Goal: Information Seeking & Learning: Find specific page/section

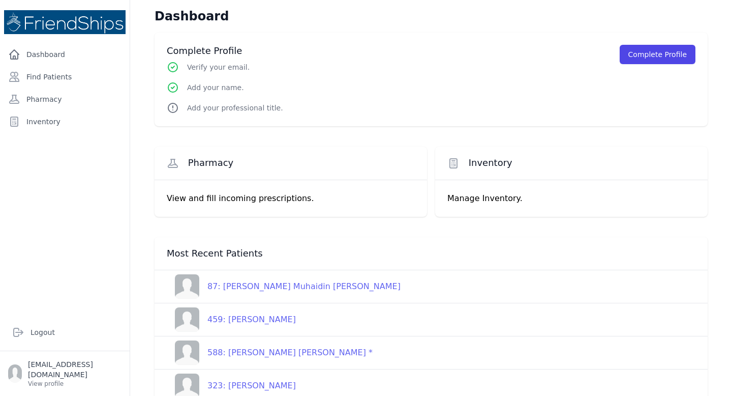
click at [443, 65] on div "Complete Profile Verify your email. Add your name. Add your professional title.…" at bounding box center [431, 79] width 529 height 69
click at [646, 51] on button "Complete Profile" at bounding box center [658, 54] width 76 height 19
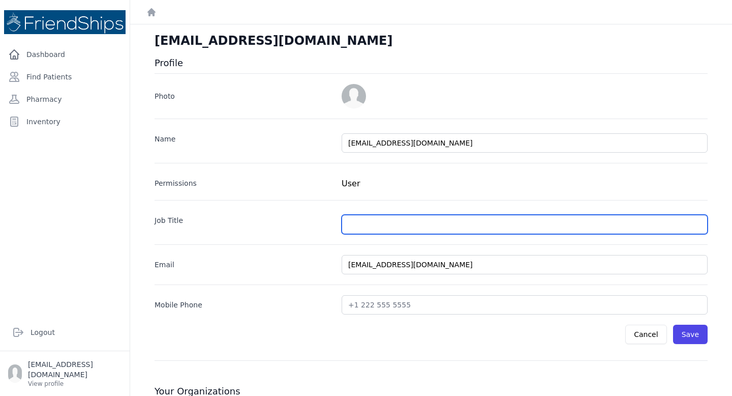
click at [375, 222] on input "text" at bounding box center [525, 224] width 366 height 19
type input "admin"
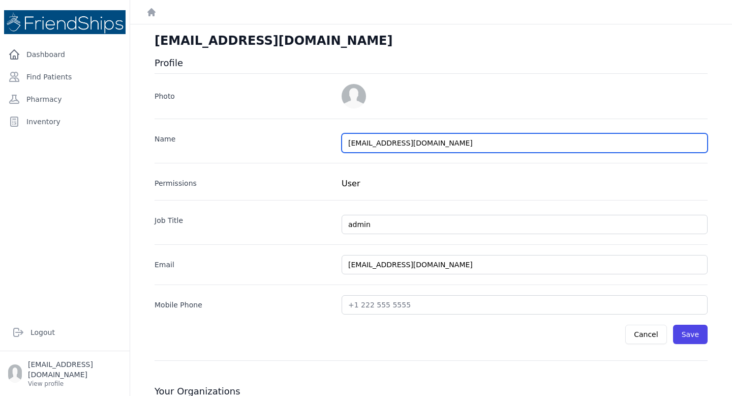
click at [440, 143] on input "mdouglas0766@gmail.com" at bounding box center [525, 142] width 366 height 19
type input "m"
type input "[PERSON_NAME]"
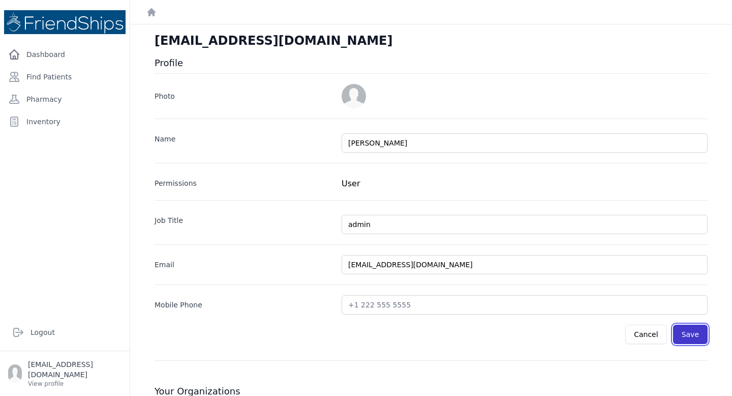
click at [692, 334] on button "Save" at bounding box center [690, 333] width 35 height 19
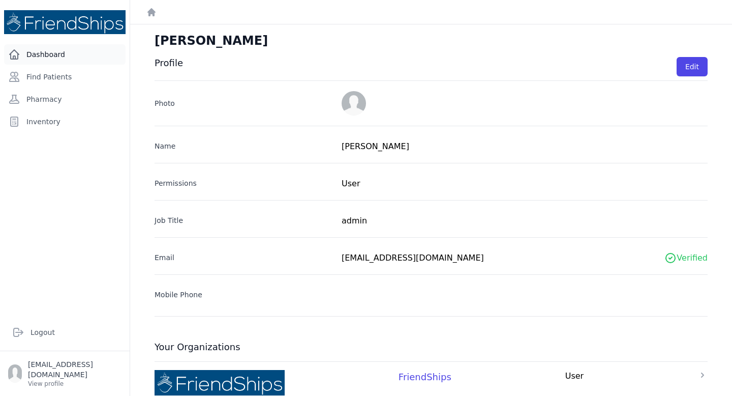
click at [48, 53] on link "Dashboard" at bounding box center [65, 54] width 122 height 20
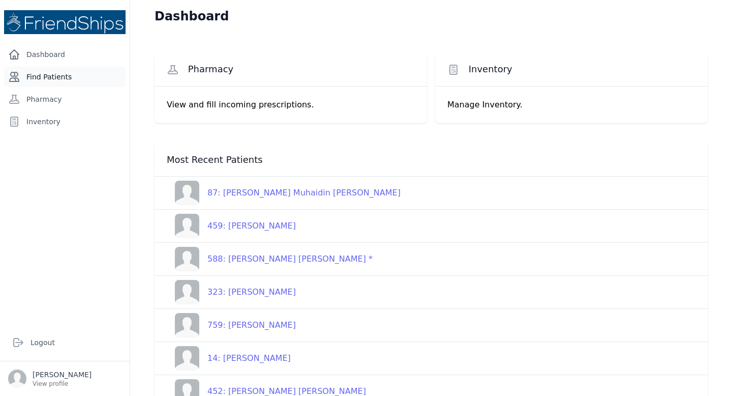
click at [64, 78] on link "Find Patients" at bounding box center [65, 77] width 122 height 20
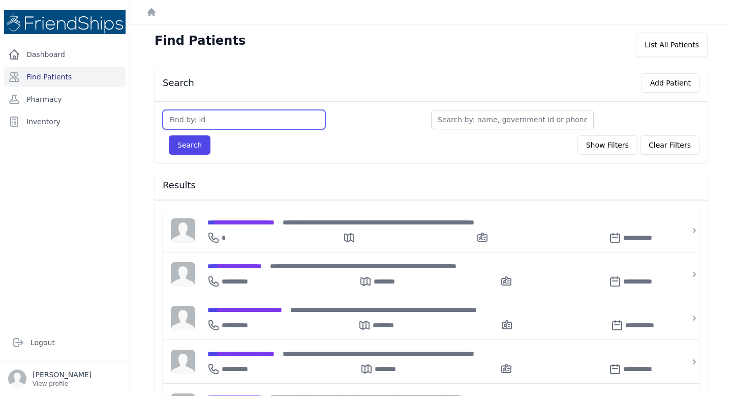
click at [263, 118] on input "text" at bounding box center [244, 119] width 163 height 19
type input "563"
click at [191, 147] on button "Search" at bounding box center [190, 144] width 42 height 19
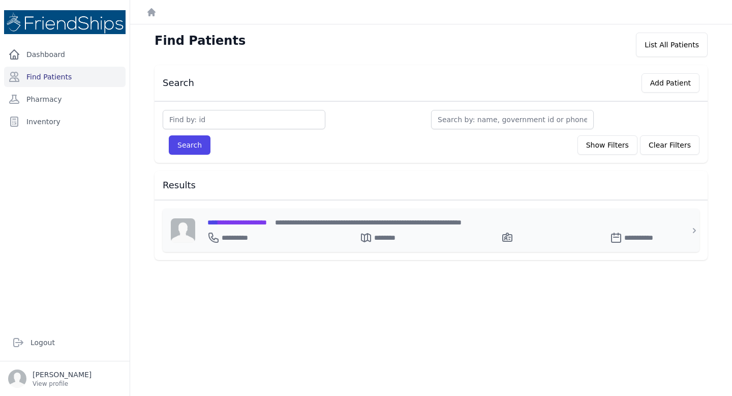
click at [267, 221] on span "**********" at bounding box center [238, 222] width 60 height 7
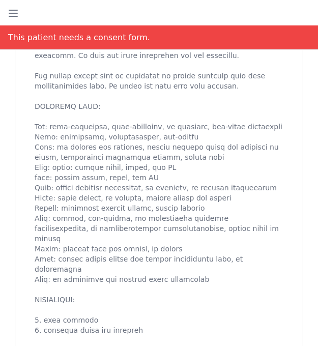
scroll to position [529, 0]
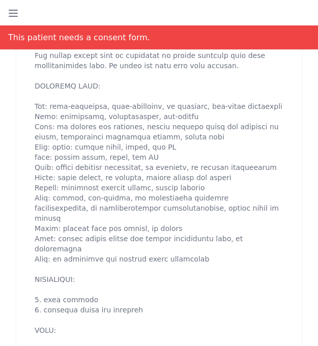
click at [23, 93] on div "[DATE] 10:40 AM create ​ Are you sure? This action cannot be undone! Confirm Ca…" at bounding box center [158, 204] width 285 height 437
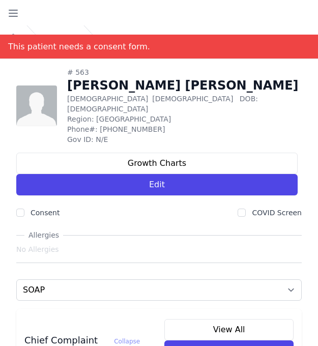
scroll to position [0, 0]
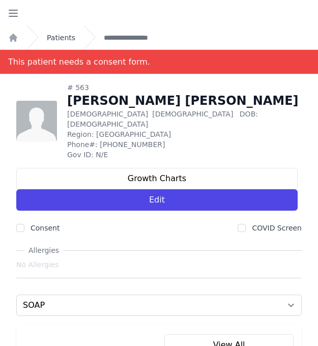
click at [62, 38] on link "Patients" at bounding box center [61, 38] width 28 height 10
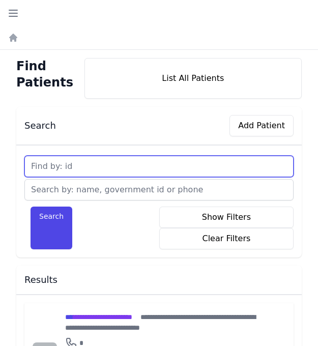
click at [106, 165] on input "text" at bounding box center [158, 166] width 269 height 21
type input "562"
click at [31, 206] on button "Search" at bounding box center [52, 227] width 42 height 43
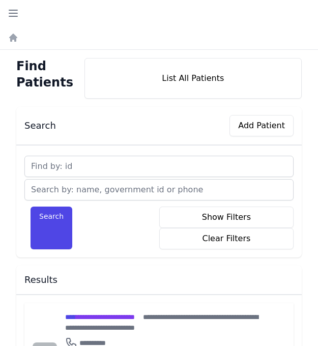
click at [89, 169] on input "text" at bounding box center [158, 166] width 269 height 21
type input "563"
click at [31, 206] on button "Search" at bounding box center [52, 227] width 42 height 43
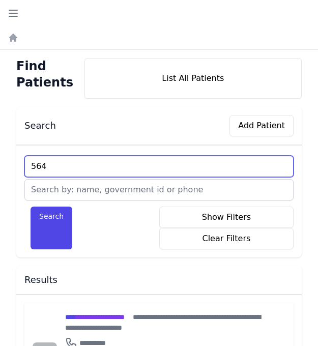
type input "564"
click at [31, 206] on button "Search" at bounding box center [52, 227] width 42 height 43
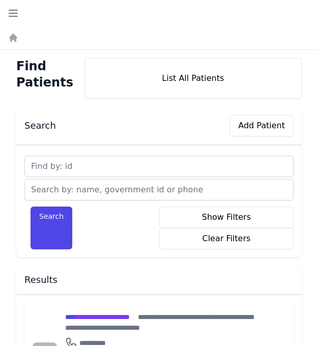
click at [11, 276] on div "Search Add Patient Search Show Filters Clear Filters Filter By Age [DEMOGRAPHIC…" at bounding box center [159, 260] width 302 height 307
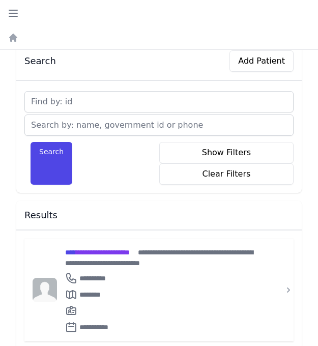
scroll to position [65, 0]
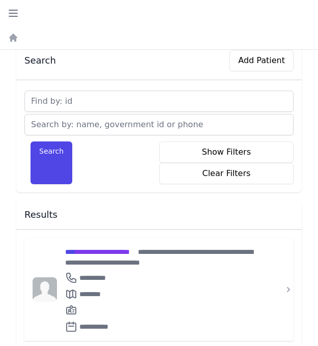
click at [7, 204] on div "Find Patients List All Patients Search Add Patient Search Show Filters Clear Fi…" at bounding box center [159, 171] width 318 height 372
click at [95, 252] on span "**********" at bounding box center [97, 251] width 65 height 7
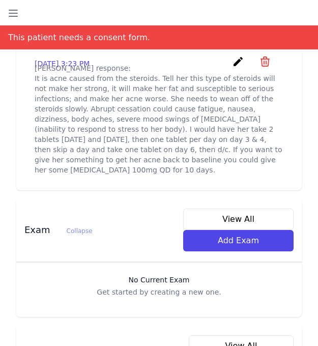
scroll to position [469, 0]
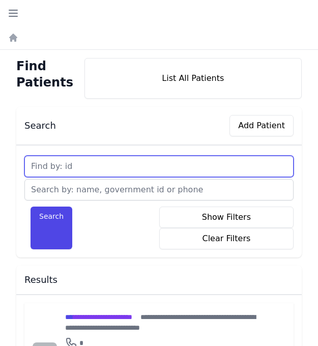
click at [84, 165] on input "text" at bounding box center [158, 166] width 269 height 21
type input "564"
click at [31, 206] on button "Search" at bounding box center [52, 227] width 42 height 43
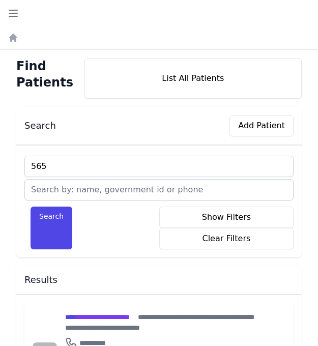
type input "565"
click at [31, 206] on button "Search" at bounding box center [52, 227] width 42 height 43
click at [8, 314] on div "Search Add Patient Search Show Filters Clear Filters Filter By Age [DEMOGRAPHIC…" at bounding box center [159, 260] width 302 height 307
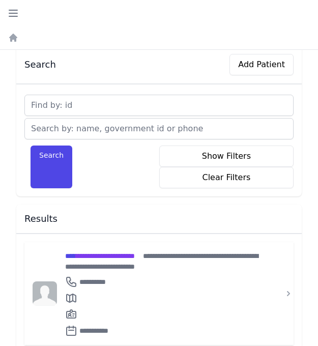
scroll to position [65, 0]
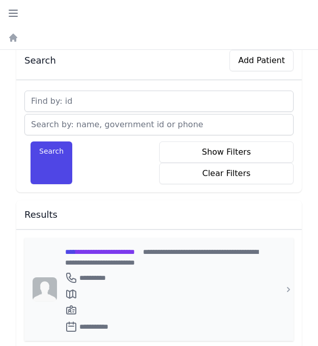
click at [135, 251] on span "**********" at bounding box center [100, 251] width 70 height 7
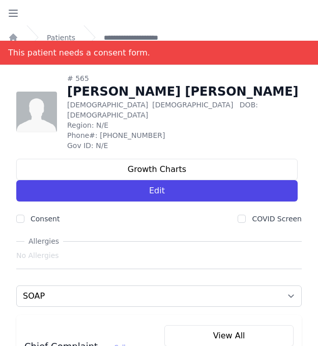
scroll to position [7, 0]
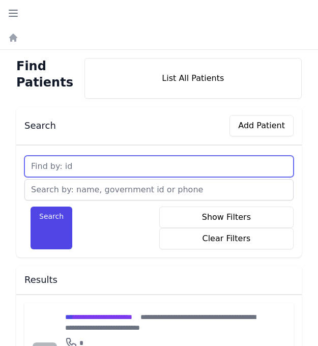
click at [96, 164] on input "text" at bounding box center [158, 166] width 269 height 21
type input "566"
click at [31, 206] on button "Search" at bounding box center [52, 227] width 42 height 43
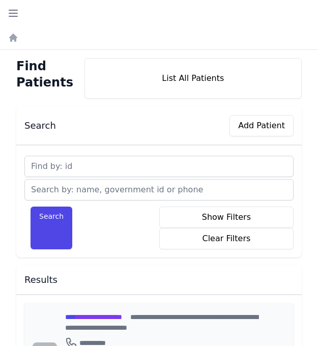
click at [90, 317] on span "**********" at bounding box center [93, 316] width 57 height 7
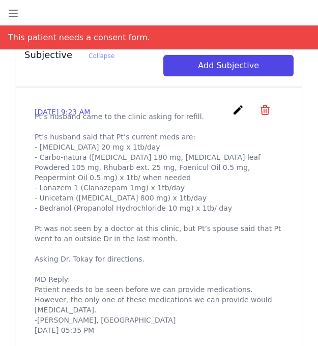
scroll to position [468, 0]
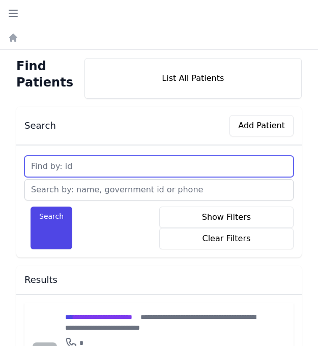
click at [104, 168] on input "text" at bounding box center [158, 166] width 269 height 21
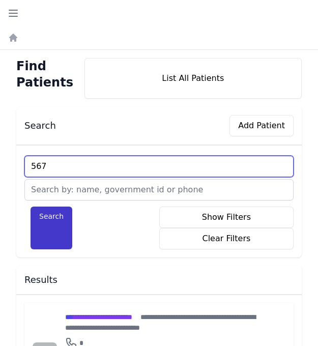
type input "567"
click at [31, 206] on button "Search" at bounding box center [52, 227] width 42 height 43
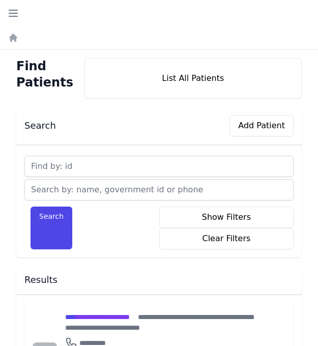
click at [7, 204] on div "Find Patients List All Patients Search Add Patient Search Show Filters Clear Fi…" at bounding box center [159, 236] width 318 height 372
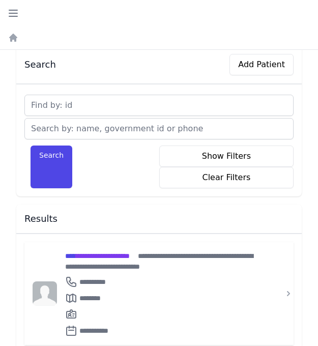
scroll to position [65, 0]
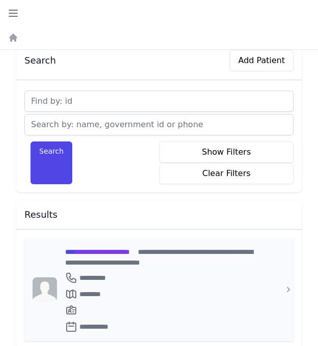
click at [130, 250] on span "**********" at bounding box center [97, 251] width 65 height 7
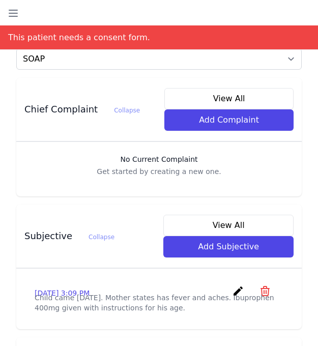
scroll to position [248, 0]
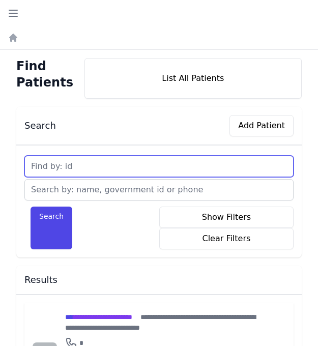
click at [110, 166] on input "text" at bounding box center [158, 166] width 269 height 21
type input "568"
click at [31, 206] on button "Search" at bounding box center [52, 227] width 42 height 43
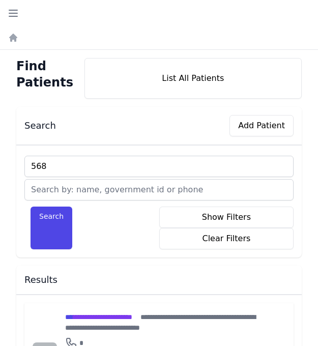
type input "568"
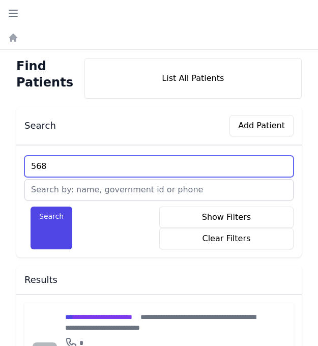
click at [31, 206] on button "Search" at bounding box center [52, 227] width 42 height 43
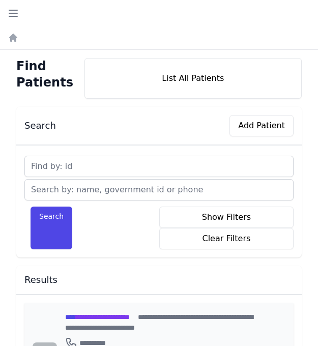
click at [93, 316] on span "**********" at bounding box center [97, 316] width 65 height 7
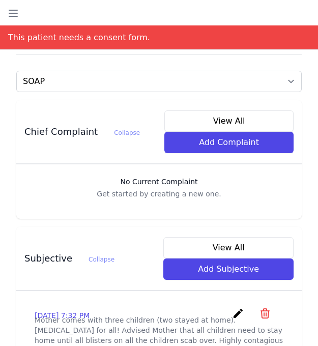
scroll to position [244, 0]
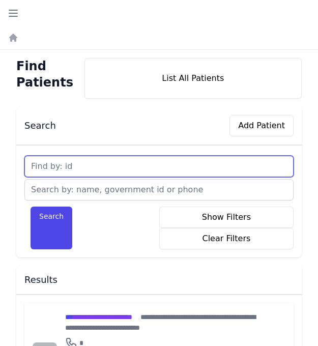
click at [81, 164] on input "text" at bounding box center [158, 166] width 269 height 21
type input "569"
click at [31, 206] on button "Search" at bounding box center [52, 227] width 42 height 43
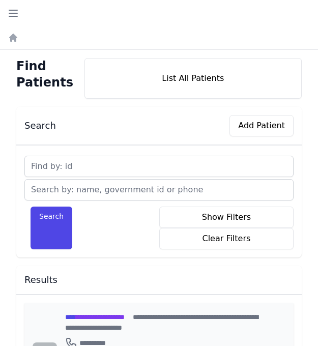
click at [94, 315] on span "**********" at bounding box center [95, 316] width 60 height 7
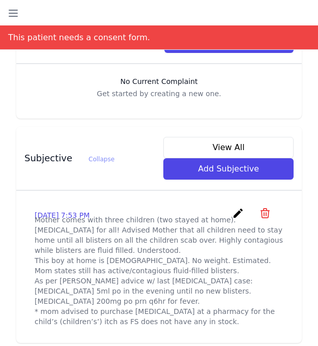
scroll to position [326, 0]
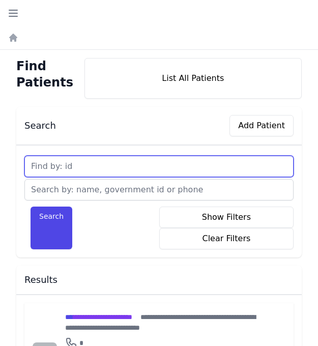
click at [97, 169] on input "text" at bounding box center [158, 166] width 269 height 21
type input "570"
click at [31, 206] on button "Search" at bounding box center [52, 227] width 42 height 43
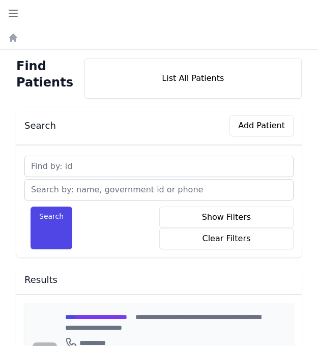
click at [115, 316] on span "**********" at bounding box center [96, 316] width 62 height 7
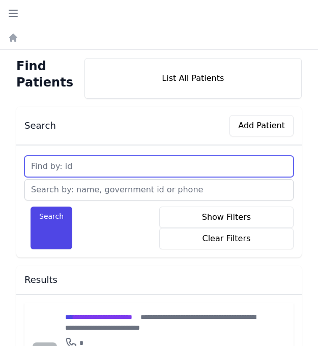
click at [75, 165] on input "text" at bounding box center [158, 166] width 269 height 21
type input "571"
click at [31, 206] on button "Search" at bounding box center [52, 227] width 42 height 43
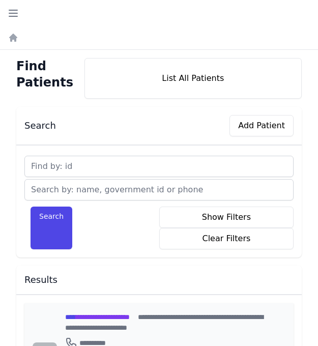
click at [104, 316] on span "**********" at bounding box center [97, 316] width 65 height 7
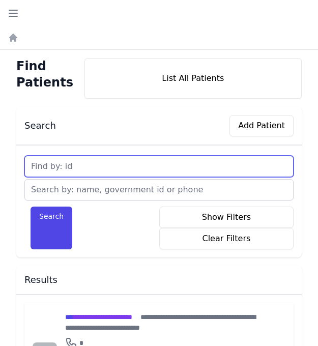
click at [102, 166] on input "text" at bounding box center [158, 166] width 269 height 21
type input "572"
click at [31, 206] on button "Search" at bounding box center [52, 227] width 42 height 43
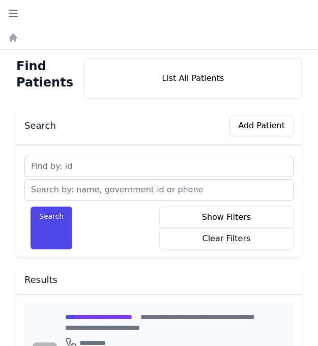
click at [123, 317] on span "**********" at bounding box center [98, 316] width 67 height 7
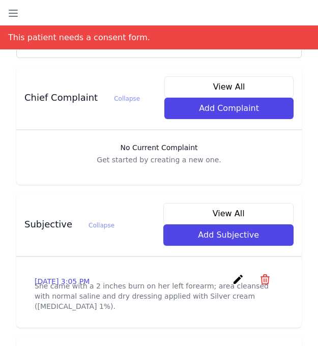
scroll to position [305, 0]
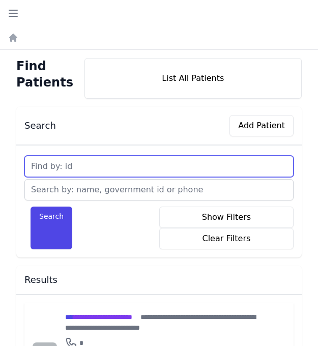
click at [89, 168] on input "text" at bounding box center [158, 166] width 269 height 21
type input "573"
click at [31, 206] on button "Search" at bounding box center [52, 227] width 42 height 43
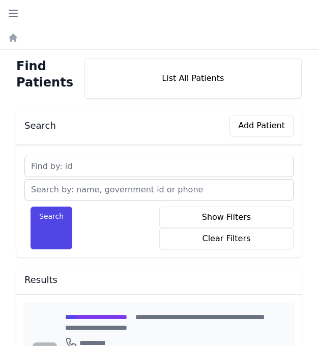
click at [99, 317] on span "**********" at bounding box center [96, 316] width 62 height 7
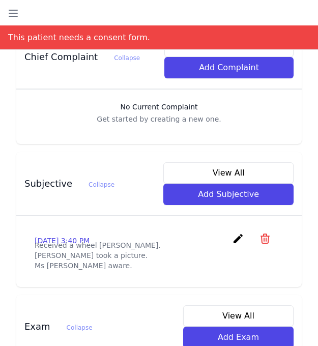
scroll to position [326, 0]
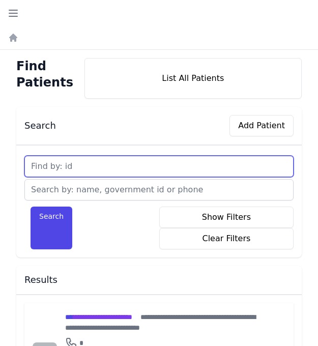
click at [95, 166] on input "text" at bounding box center [158, 166] width 269 height 21
type input "574"
click at [31, 206] on button "Search" at bounding box center [52, 227] width 42 height 43
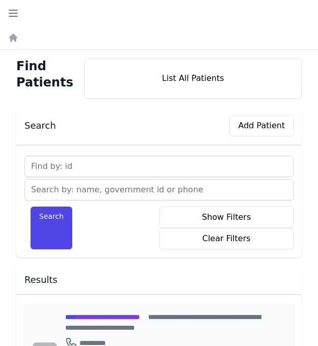
click at [135, 315] on span "**********" at bounding box center [102, 316] width 75 height 7
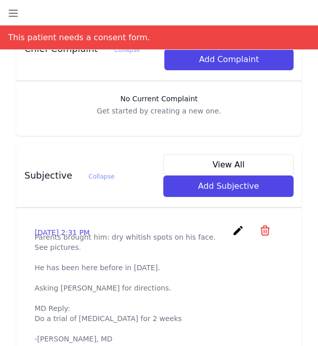
scroll to position [326, 0]
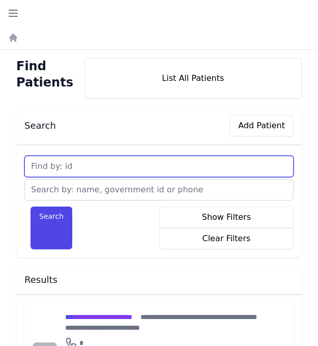
click at [90, 166] on input "text" at bounding box center [158, 166] width 269 height 21
type input "575"
click at [31, 206] on button "Search" at bounding box center [52, 227] width 42 height 43
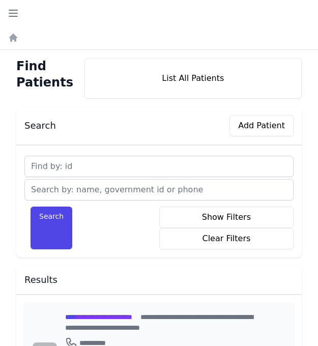
click at [132, 316] on span "**********" at bounding box center [98, 316] width 67 height 7
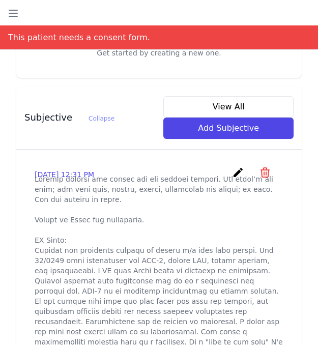
scroll to position [361, 0]
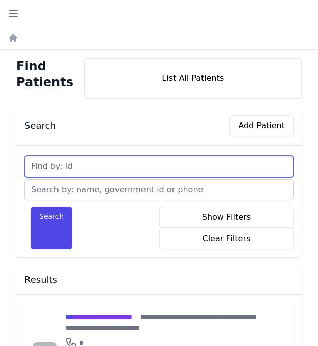
click at [79, 164] on input "text" at bounding box center [158, 166] width 269 height 21
type input "576"
click at [31, 206] on button "Search" at bounding box center [52, 227] width 42 height 43
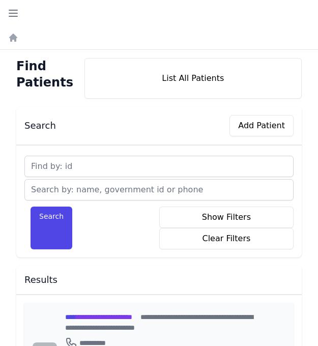
click at [119, 315] on span "**********" at bounding box center [98, 316] width 67 height 7
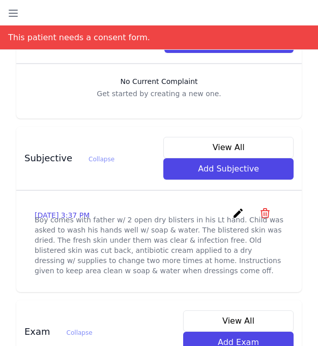
scroll to position [326, 0]
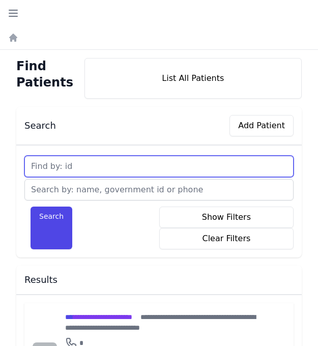
click at [93, 169] on input "text" at bounding box center [158, 166] width 269 height 21
type input "577"
click at [31, 206] on button "Search" at bounding box center [52, 227] width 42 height 43
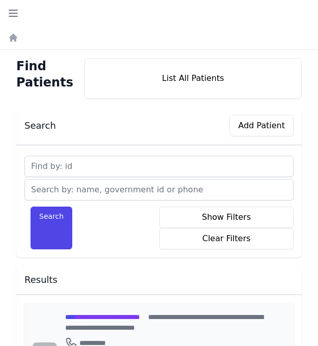
click at [129, 317] on span "**********" at bounding box center [102, 316] width 75 height 7
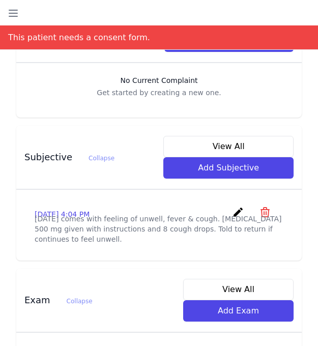
scroll to position [326, 0]
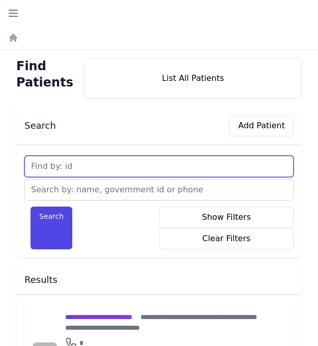
click at [91, 167] on input "text" at bounding box center [158, 166] width 269 height 21
type input "578"
click at [31, 206] on button "Search" at bounding box center [52, 227] width 42 height 43
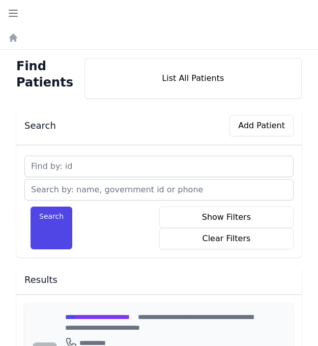
click at [86, 315] on span "**********" at bounding box center [97, 316] width 65 height 7
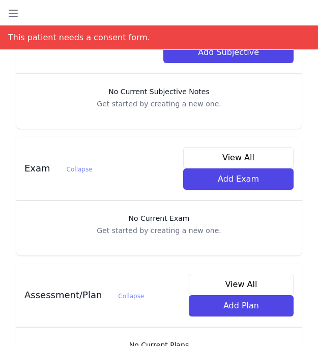
scroll to position [448, 0]
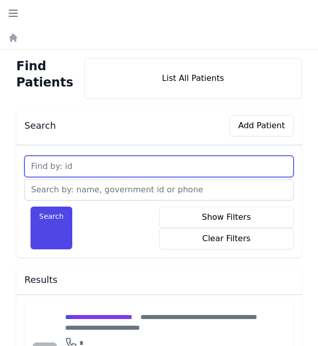
click at [100, 165] on input "text" at bounding box center [158, 166] width 269 height 21
type input "579"
click at [31, 206] on button "Search" at bounding box center [52, 227] width 42 height 43
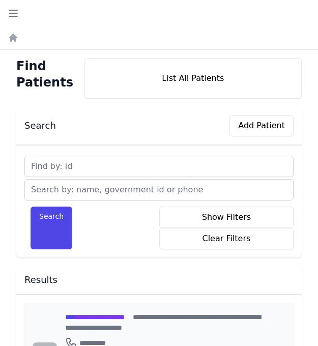
click at [88, 316] on span "**********" at bounding box center [95, 316] width 60 height 7
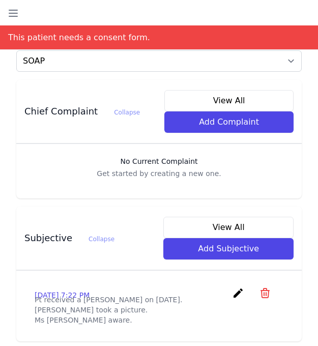
scroll to position [264, 0]
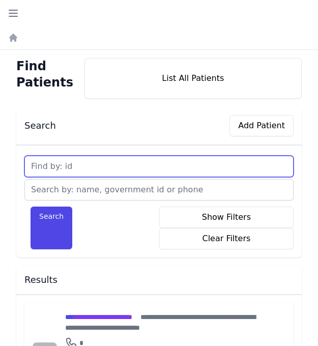
click at [85, 164] on input "text" at bounding box center [158, 166] width 269 height 21
type input "580"
click at [31, 206] on button "Search" at bounding box center [52, 227] width 42 height 43
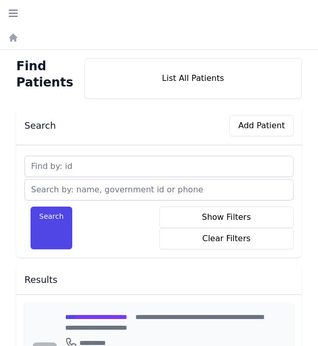
click at [84, 320] on span "**********" at bounding box center [96, 316] width 62 height 7
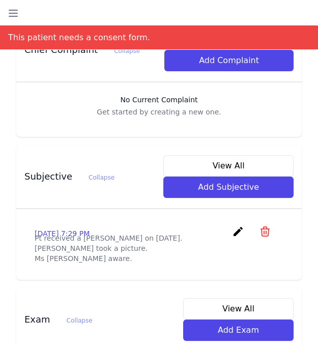
scroll to position [326, 0]
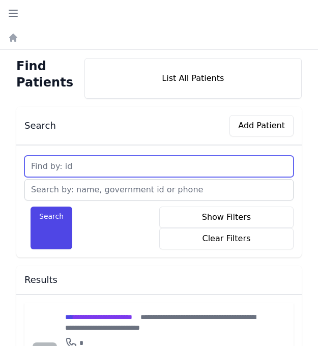
click at [110, 167] on input "text" at bounding box center [158, 166] width 269 height 21
type input "581"
click at [31, 206] on button "Search" at bounding box center [52, 227] width 42 height 43
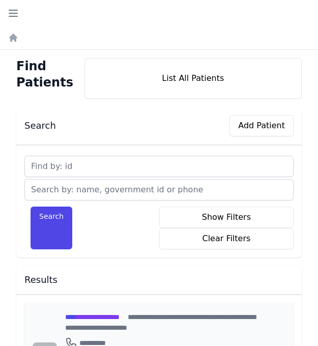
click at [120, 316] on span "**********" at bounding box center [92, 316] width 54 height 7
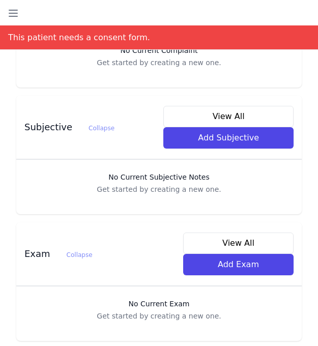
scroll to position [387, 0]
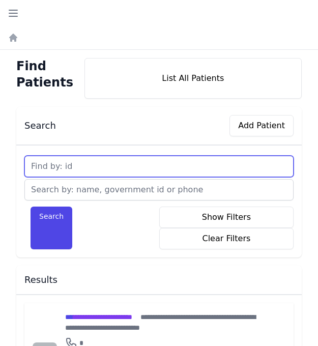
click at [73, 163] on input "text" at bounding box center [158, 166] width 269 height 21
type input "582"
click at [31, 206] on button "Search" at bounding box center [52, 227] width 42 height 43
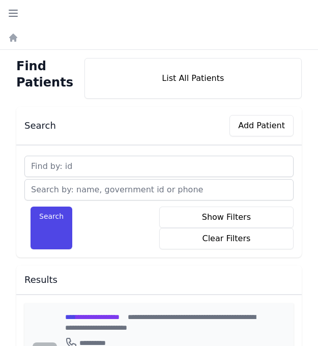
click at [91, 315] on span "**********" at bounding box center [92, 316] width 54 height 7
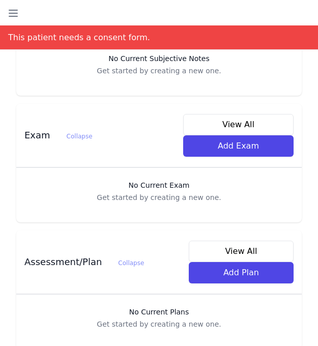
scroll to position [475, 0]
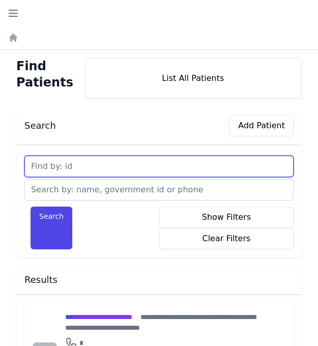
click at [87, 164] on input "text" at bounding box center [158, 166] width 269 height 21
type input "583"
click at [31, 206] on button "Search" at bounding box center [52, 227] width 42 height 43
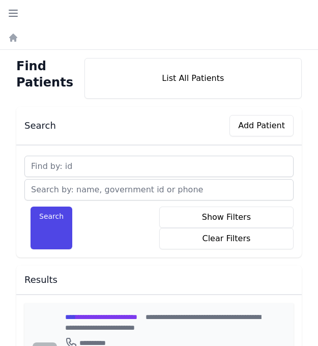
click at [119, 318] on span "**********" at bounding box center [101, 316] width 72 height 7
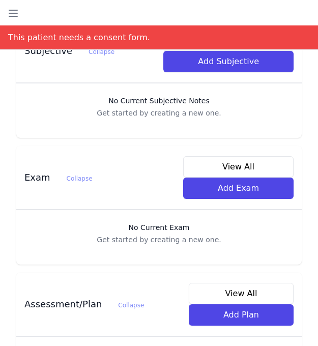
scroll to position [475, 0]
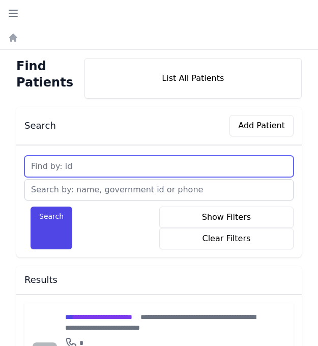
click at [95, 164] on input "text" at bounding box center [158, 166] width 269 height 21
type input "584"
click at [31, 206] on button "Search" at bounding box center [52, 227] width 42 height 43
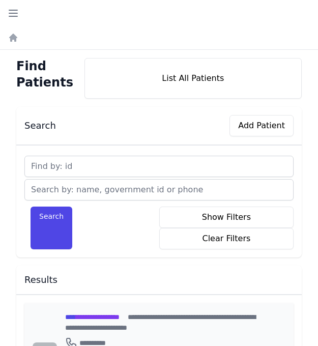
click at [98, 316] on span "**********" at bounding box center [92, 316] width 54 height 7
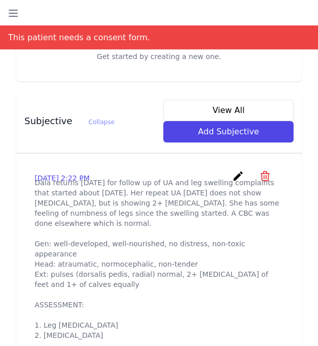
scroll to position [387, 0]
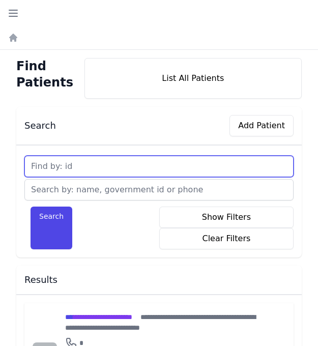
click at [87, 165] on input "text" at bounding box center [158, 166] width 269 height 21
type input "585"
click at [31, 206] on button "Search" at bounding box center [52, 227] width 42 height 43
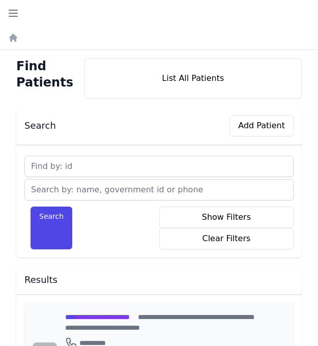
click at [116, 315] on span "**********" at bounding box center [97, 316] width 65 height 7
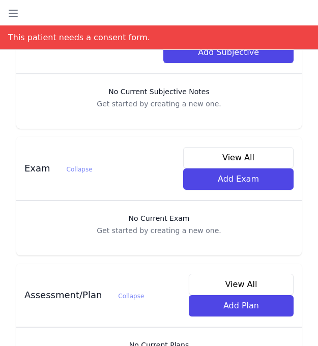
scroll to position [475, 0]
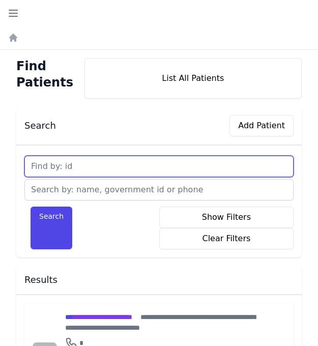
click at [81, 171] on input "text" at bounding box center [158, 166] width 269 height 21
type input "586"
click at [31, 206] on button "Search" at bounding box center [52, 227] width 42 height 43
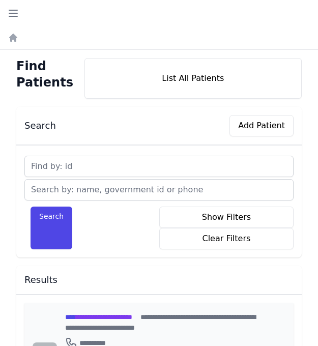
click at [96, 315] on span "**********" at bounding box center [98, 316] width 67 height 7
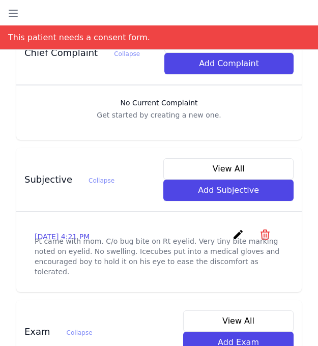
scroll to position [326, 0]
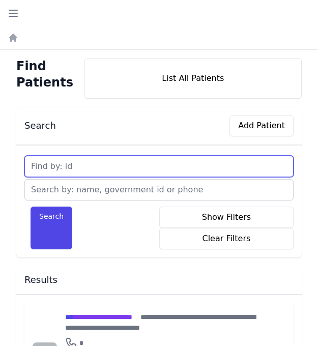
click at [80, 171] on input "text" at bounding box center [158, 166] width 269 height 21
type input "587"
click at [31, 206] on button "Search" at bounding box center [52, 227] width 42 height 43
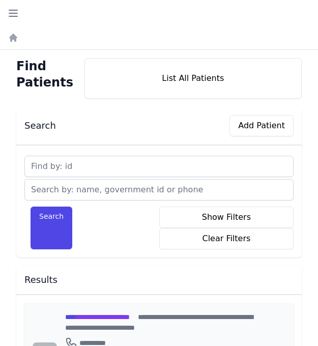
click at [99, 317] on span "**********" at bounding box center [97, 316] width 65 height 7
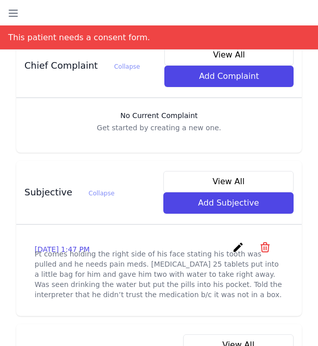
scroll to position [326, 0]
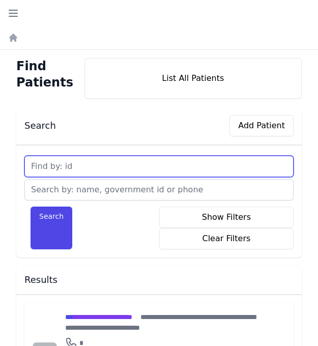
click at [105, 165] on input "text" at bounding box center [158, 166] width 269 height 21
type input "588"
click at [31, 206] on button "Search" at bounding box center [52, 227] width 42 height 43
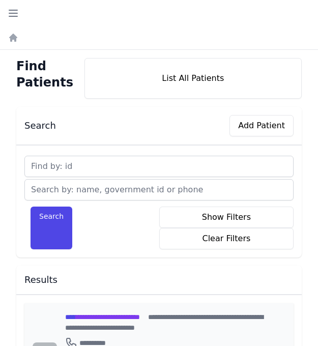
click at [102, 316] on span "**********" at bounding box center [102, 316] width 75 height 7
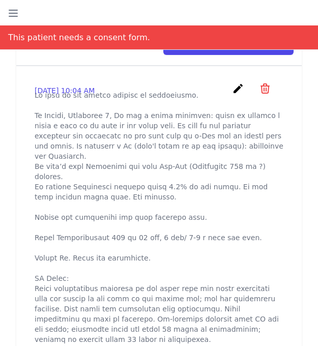
scroll to position [485, 0]
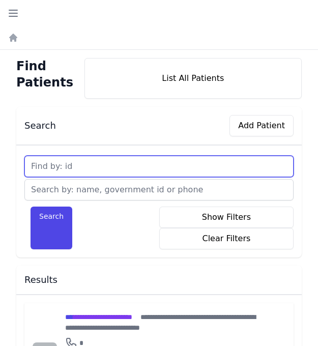
click at [106, 170] on input "text" at bounding box center [158, 166] width 269 height 21
type input "589"
click at [31, 206] on button "Search" at bounding box center [52, 227] width 42 height 43
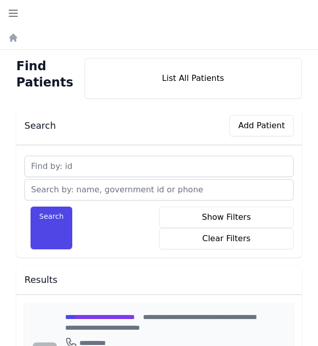
click at [132, 317] on span "**********" at bounding box center [100, 316] width 70 height 7
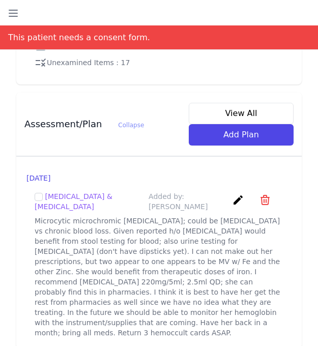
scroll to position [1674, 0]
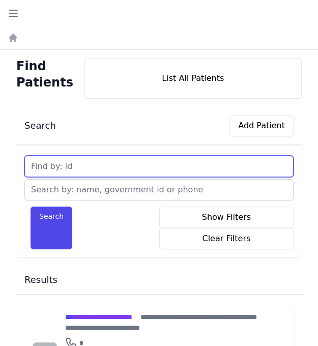
click at [90, 168] on input "text" at bounding box center [158, 166] width 269 height 21
type input "590"
click at [31, 206] on button "Search" at bounding box center [52, 227] width 42 height 43
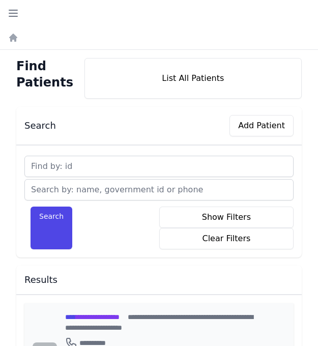
click at [89, 317] on span "**********" at bounding box center [92, 316] width 54 height 7
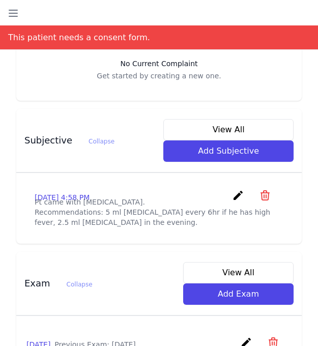
scroll to position [346, 0]
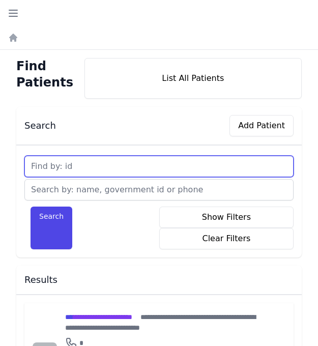
click at [79, 165] on input "text" at bounding box center [158, 166] width 269 height 21
type input "591"
click at [31, 206] on button "Search" at bounding box center [52, 227] width 42 height 43
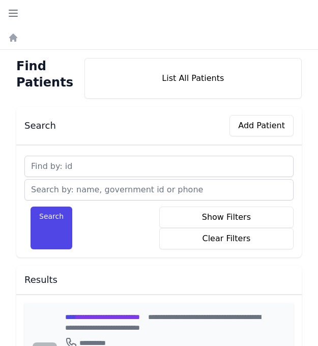
click at [101, 318] on span "**********" at bounding box center [102, 316] width 75 height 7
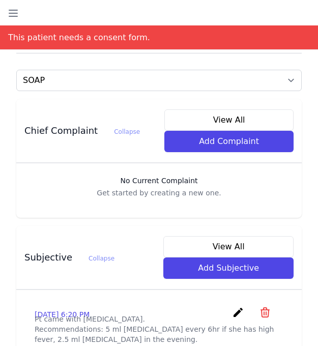
scroll to position [244, 0]
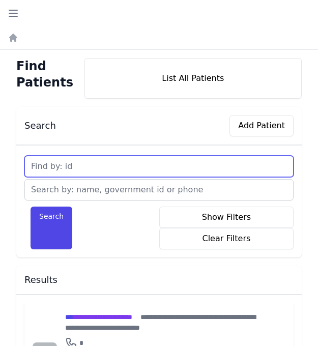
click at [83, 165] on input "text" at bounding box center [158, 166] width 269 height 21
type input "592"
click at [31, 206] on button "Search" at bounding box center [52, 227] width 42 height 43
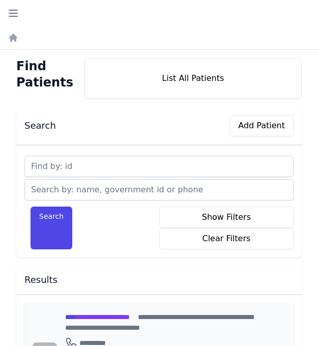
click at [104, 317] on span "**********" at bounding box center [97, 316] width 65 height 7
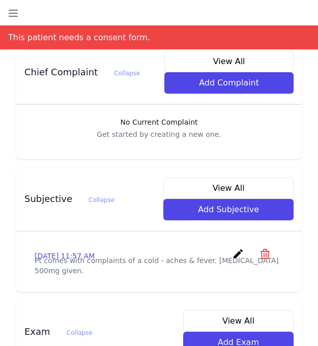
scroll to position [285, 0]
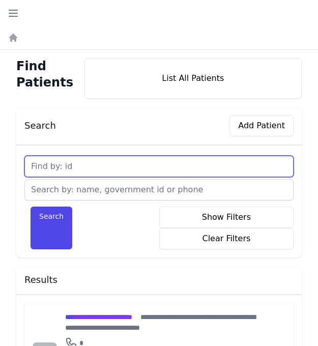
click at [91, 164] on input "text" at bounding box center [158, 166] width 269 height 21
type input "593"
click at [31, 206] on button "Search" at bounding box center [52, 227] width 42 height 43
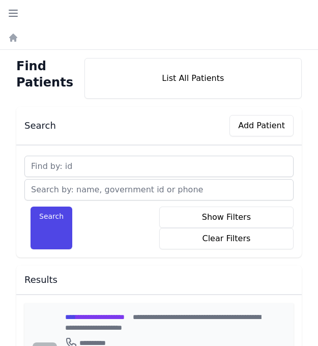
click at [88, 316] on span "**********" at bounding box center [95, 316] width 60 height 7
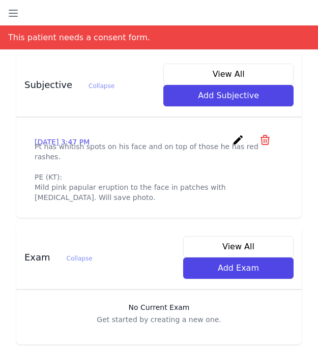
scroll to position [378, 0]
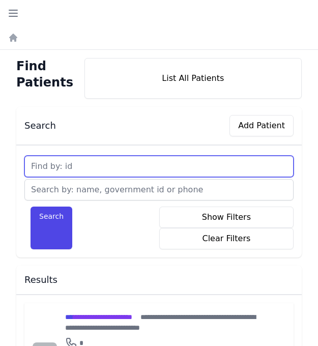
click at [98, 166] on input "text" at bounding box center [158, 166] width 269 height 21
type input "594"
click at [31, 206] on button "Search" at bounding box center [52, 227] width 42 height 43
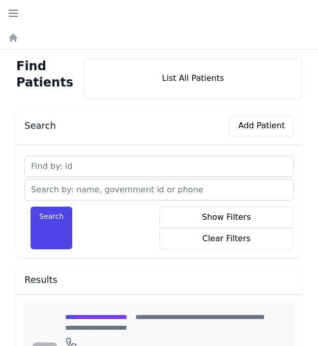
click at [102, 316] on span "**********" at bounding box center [96, 316] width 62 height 7
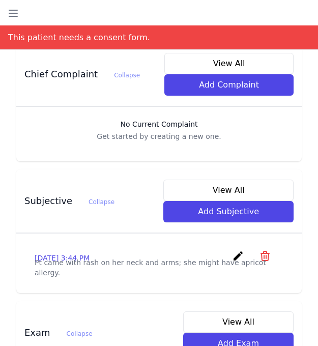
scroll to position [326, 0]
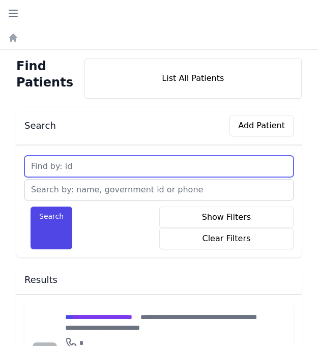
click at [105, 166] on input "text" at bounding box center [158, 166] width 269 height 21
type input "595"
click at [31, 206] on button "Search" at bounding box center [52, 227] width 42 height 43
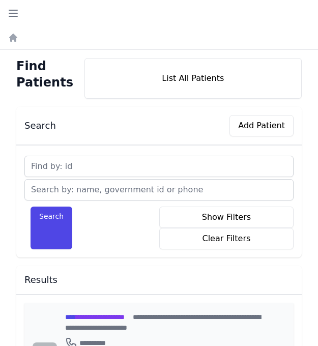
click at [108, 314] on span "**********" at bounding box center [95, 316] width 60 height 7
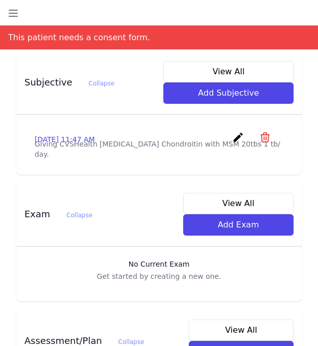
scroll to position [398, 0]
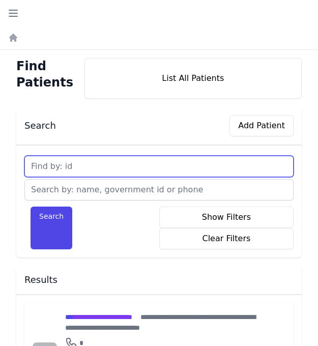
click at [79, 163] on input "text" at bounding box center [158, 166] width 269 height 21
type input "596"
click at [31, 206] on button "Search" at bounding box center [52, 227] width 42 height 43
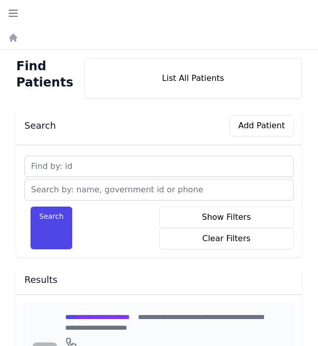
click at [130, 316] on span "**********" at bounding box center [97, 316] width 65 height 7
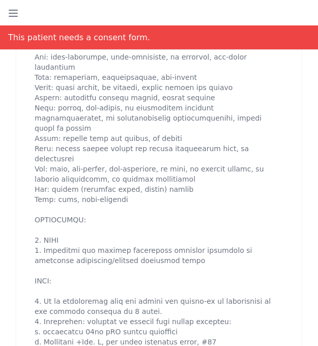
scroll to position [562, 0]
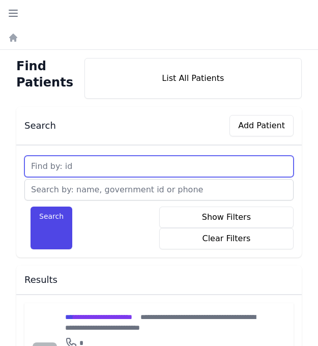
click at [112, 165] on input "text" at bounding box center [158, 166] width 269 height 21
type input "597"
click at [31, 206] on button "Search" at bounding box center [52, 227] width 42 height 43
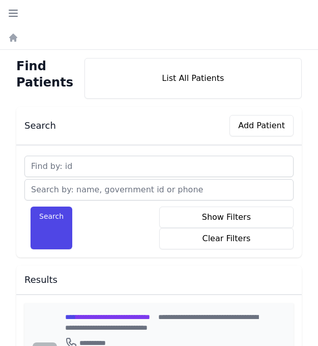
click at [101, 316] on span "**********" at bounding box center [107, 316] width 85 height 7
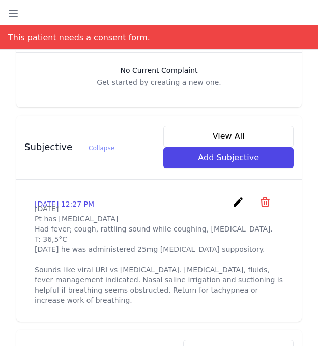
scroll to position [346, 0]
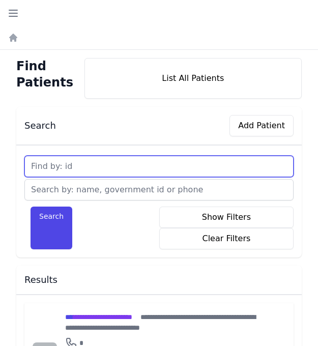
click at [87, 167] on input "text" at bounding box center [158, 166] width 269 height 21
type input "598"
click at [31, 206] on button "Search" at bounding box center [52, 227] width 42 height 43
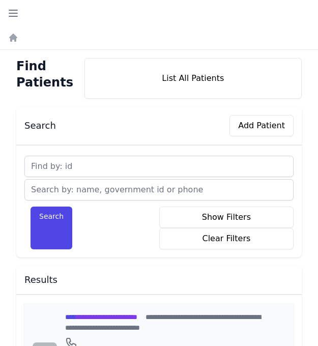
click at [117, 315] on span "**********" at bounding box center [101, 316] width 72 height 7
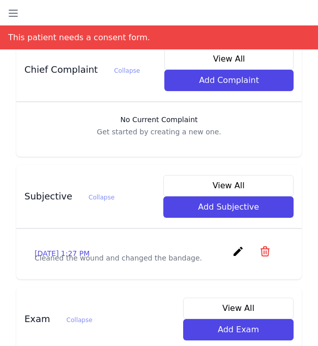
scroll to position [326, 0]
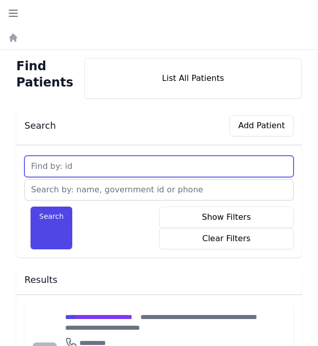
click at [80, 167] on input "text" at bounding box center [158, 166] width 269 height 21
type input "599"
click at [31, 206] on button "Search" at bounding box center [52, 227] width 42 height 43
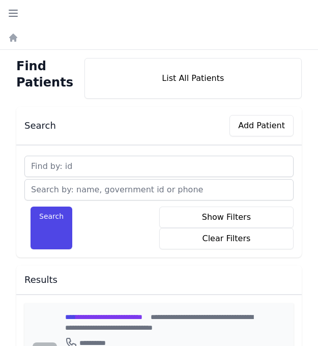
click at [102, 316] on span "**********" at bounding box center [103, 316] width 77 height 7
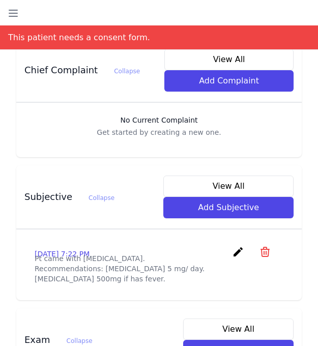
scroll to position [305, 0]
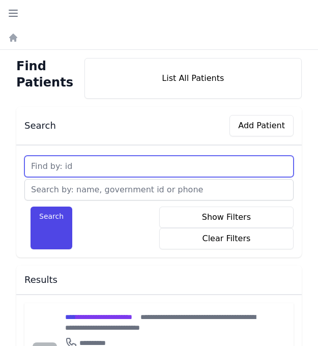
click at [127, 167] on input "text" at bounding box center [158, 166] width 269 height 21
type input "600"
click at [31, 206] on button "Search" at bounding box center [52, 227] width 42 height 43
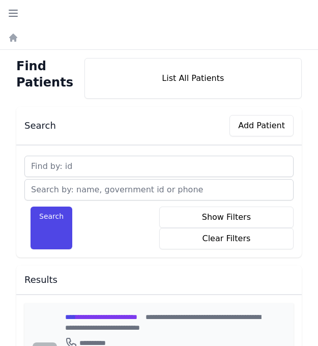
click at [106, 316] on span "**********" at bounding box center [101, 316] width 72 height 7
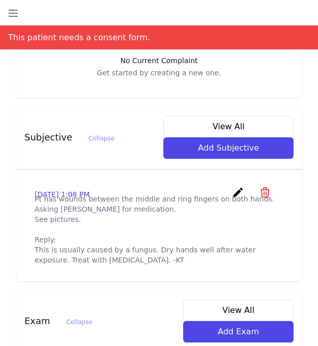
scroll to position [346, 0]
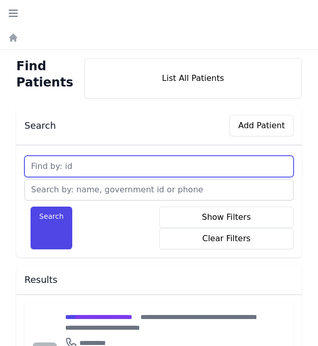
click at [88, 166] on input "text" at bounding box center [158, 166] width 269 height 21
type input "601"
click at [31, 206] on button "Search" at bounding box center [52, 227] width 42 height 43
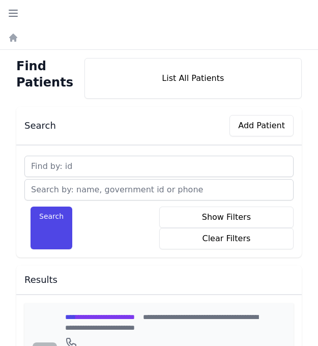
click at [113, 317] on span "**********" at bounding box center [100, 316] width 70 height 7
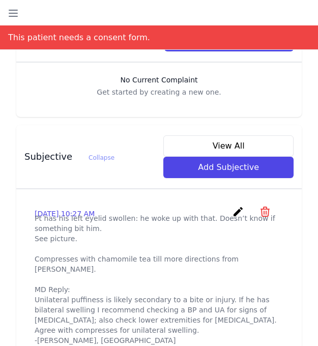
scroll to position [346, 0]
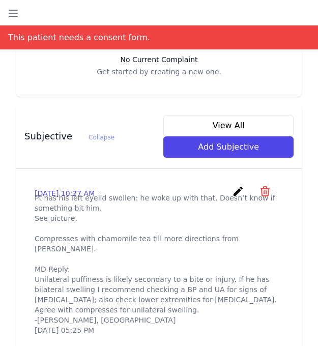
click at [8, 84] on div "# 601 [PERSON_NAME] [PERSON_NAME] [DEMOGRAPHIC_DATA] [DEMOGRAPHIC_DATA] DOB: [D…" at bounding box center [159, 170] width 302 height 867
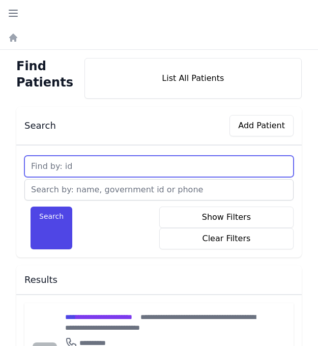
click at [78, 164] on input "text" at bounding box center [158, 166] width 269 height 21
type input "602"
click at [31, 206] on button "Search" at bounding box center [52, 227] width 42 height 43
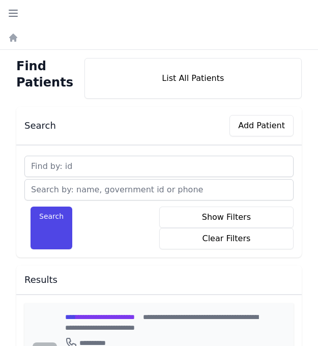
click at [127, 317] on span "**********" at bounding box center [100, 316] width 70 height 7
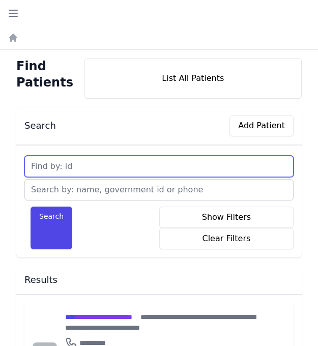
click at [109, 166] on input "text" at bounding box center [158, 166] width 269 height 21
type input "603"
click at [31, 206] on button "Search" at bounding box center [52, 227] width 42 height 43
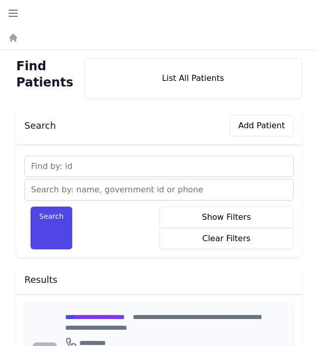
click at [123, 317] on span "**********" at bounding box center [95, 316] width 60 height 7
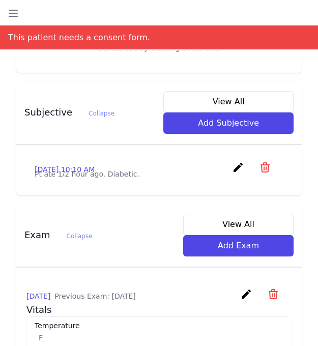
scroll to position [366, 0]
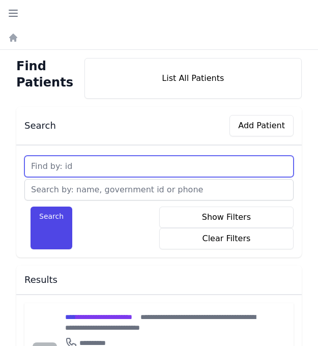
click at [95, 167] on input "text" at bounding box center [158, 166] width 269 height 21
type input "604"
click at [31, 206] on button "Search" at bounding box center [52, 227] width 42 height 43
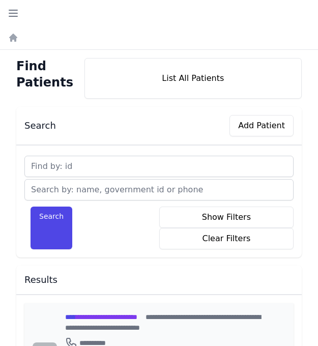
click at [119, 320] on div "**********" at bounding box center [165, 321] width 200 height 21
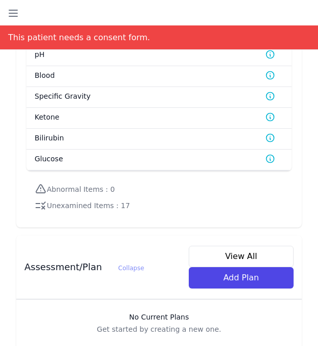
scroll to position [1381, 0]
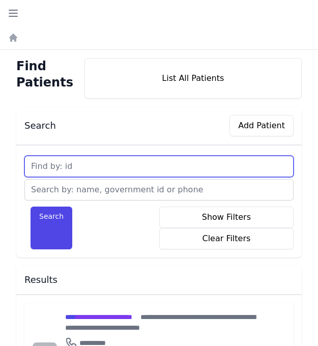
click at [81, 164] on input "text" at bounding box center [158, 166] width 269 height 21
type input "605"
click at [31, 206] on button "Search" at bounding box center [52, 227] width 42 height 43
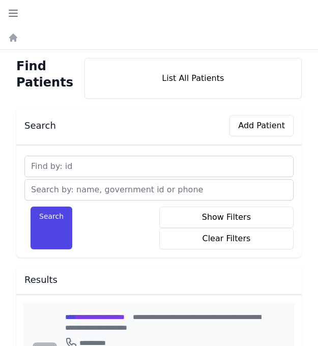
click at [93, 318] on span "**********" at bounding box center [95, 316] width 60 height 7
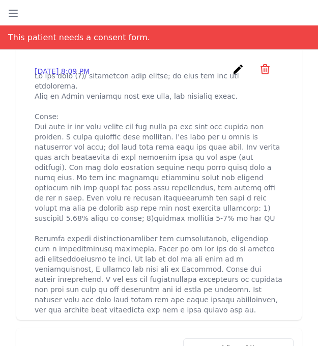
scroll to position [448, 0]
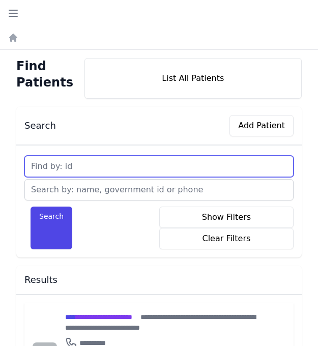
click at [88, 165] on input "text" at bounding box center [158, 166] width 269 height 21
type input "606"
click at [31, 206] on button "Search" at bounding box center [52, 227] width 42 height 43
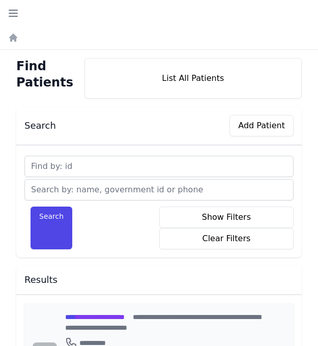
click at [125, 318] on span "**********" at bounding box center [95, 316] width 60 height 7
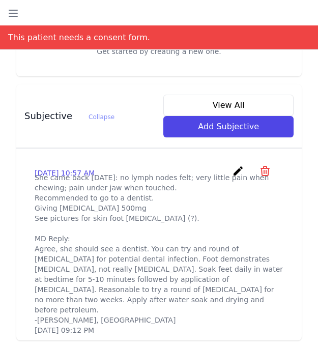
scroll to position [387, 0]
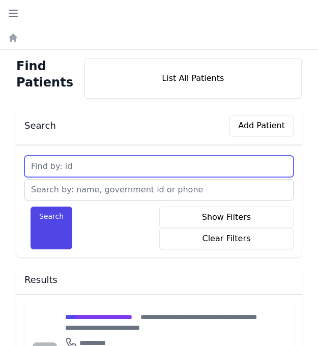
click at [113, 165] on input "text" at bounding box center [158, 166] width 269 height 21
type input "607"
click at [31, 206] on button "Search" at bounding box center [52, 227] width 42 height 43
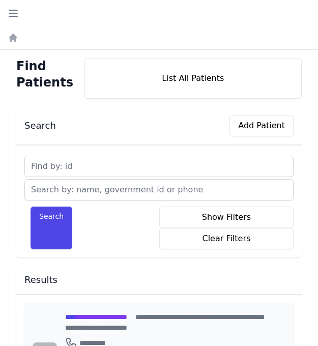
click at [127, 315] on span "**********" at bounding box center [96, 316] width 62 height 7
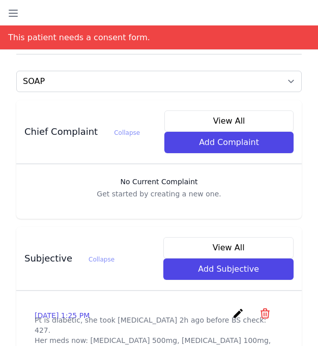
scroll to position [244, 0]
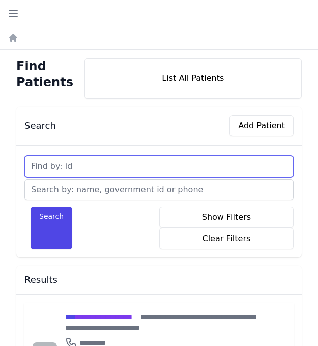
click at [74, 162] on input "text" at bounding box center [158, 166] width 269 height 21
type input "608"
click at [31, 206] on button "Search" at bounding box center [52, 227] width 42 height 43
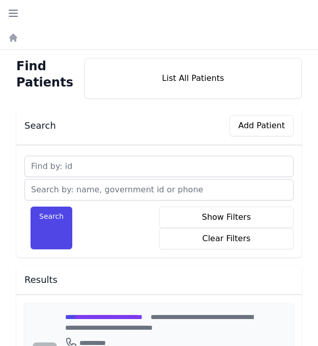
click at [88, 315] on span "**********" at bounding box center [103, 316] width 77 height 7
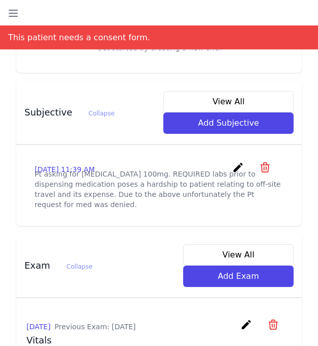
scroll to position [366, 0]
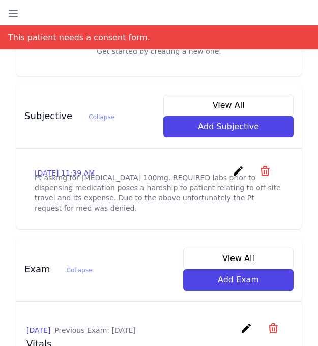
click at [146, 91] on div "Subjective Collapse View All Add Subjective" at bounding box center [154, 114] width 277 height 47
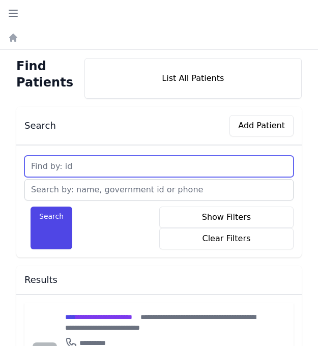
click at [89, 165] on input "text" at bounding box center [158, 166] width 269 height 21
type input "609"
click at [31, 206] on button "Search" at bounding box center [52, 227] width 42 height 43
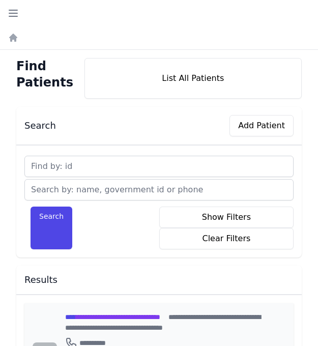
click at [136, 317] on span "**********" at bounding box center [112, 316] width 95 height 7
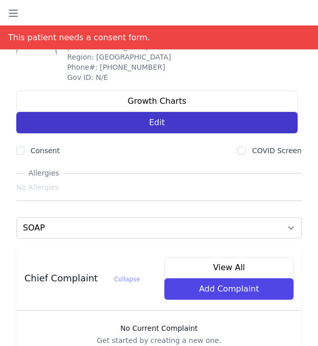
scroll to position [58, 0]
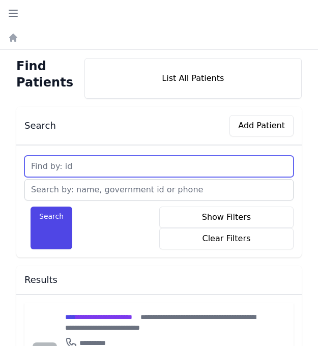
click at [103, 170] on input "text" at bounding box center [158, 166] width 269 height 21
type input "610"
click at [31, 206] on button "Search" at bounding box center [52, 227] width 42 height 43
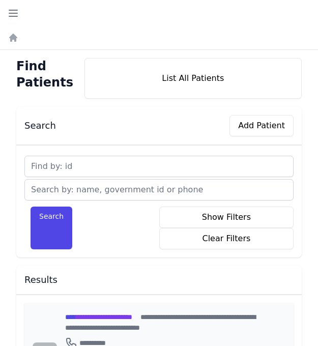
click at [120, 318] on span "**********" at bounding box center [98, 316] width 67 height 7
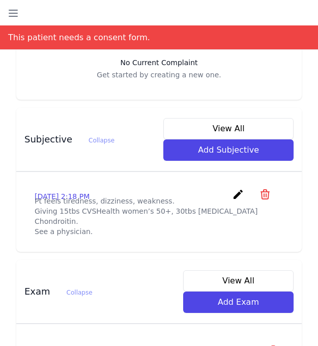
scroll to position [328, 0]
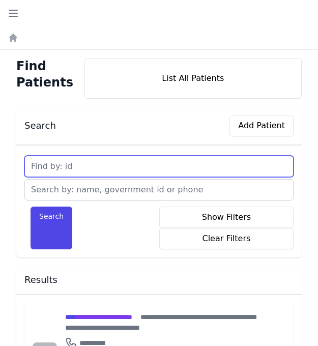
click at [81, 168] on input "text" at bounding box center [158, 166] width 269 height 21
type input "611"
click at [31, 206] on button "Search" at bounding box center [52, 227] width 42 height 43
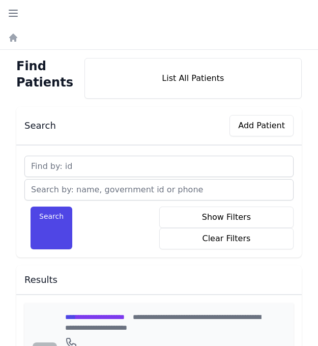
click at [94, 315] on span "**********" at bounding box center [95, 316] width 60 height 7
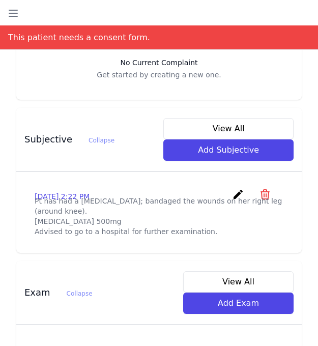
scroll to position [366, 0]
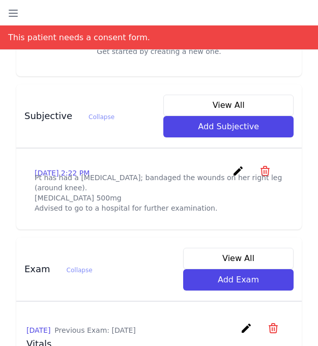
click at [64, 9] on div "Open sidebar" at bounding box center [159, 12] width 318 height 25
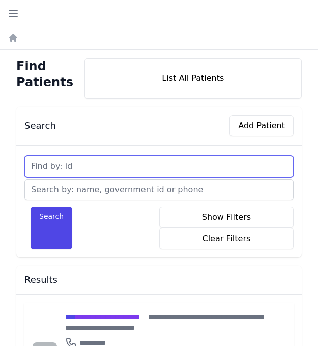
click at [98, 164] on input "text" at bounding box center [158, 166] width 269 height 21
type input "612"
click at [31, 206] on button "Search" at bounding box center [52, 227] width 42 height 43
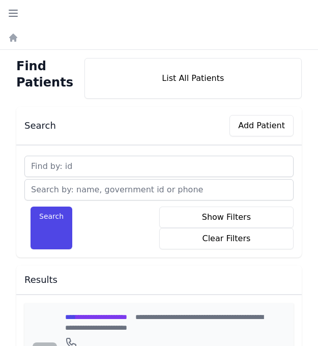
click at [126, 315] on span "**********" at bounding box center [96, 316] width 62 height 7
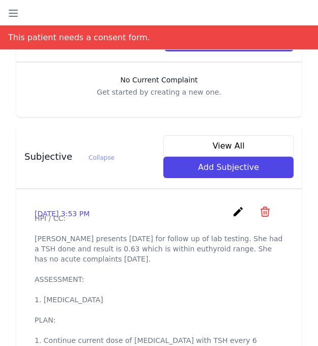
scroll to position [346, 0]
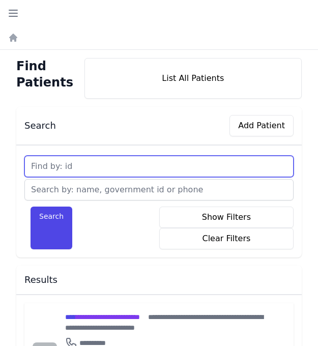
click at [85, 167] on input "text" at bounding box center [158, 166] width 269 height 21
type input "613"
click at [31, 206] on button "Search" at bounding box center [52, 227] width 42 height 43
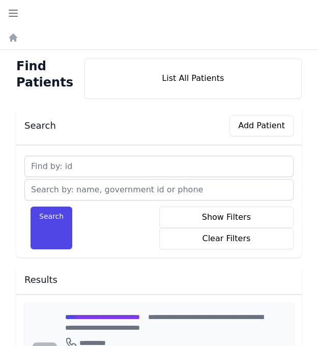
click at [128, 314] on span "**********" at bounding box center [102, 316] width 75 height 7
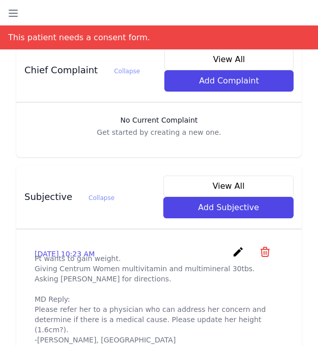
scroll to position [305, 0]
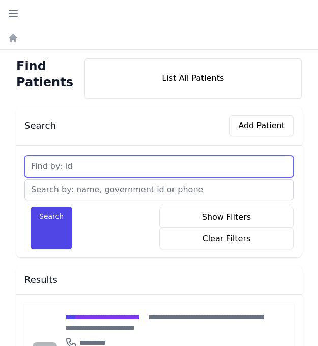
click at [90, 168] on input "text" at bounding box center [158, 166] width 269 height 21
type input "614"
click at [31, 206] on button "Search" at bounding box center [52, 227] width 42 height 43
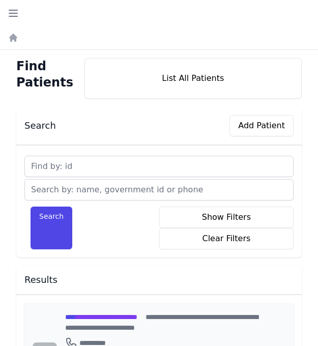
click at [95, 316] on span "**********" at bounding box center [101, 316] width 72 height 7
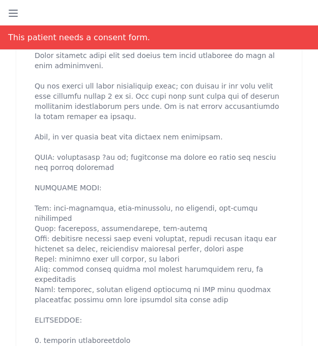
scroll to position [529, 0]
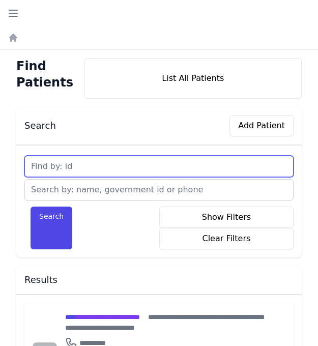
click at [103, 166] on input "text" at bounding box center [158, 166] width 269 height 21
type input "615"
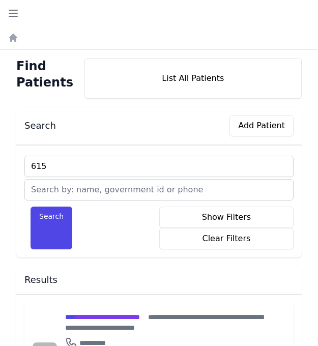
click at [31, 206] on button "Search" at bounding box center [52, 227] width 42 height 43
click at [105, 316] on span "**********" at bounding box center [98, 316] width 67 height 7
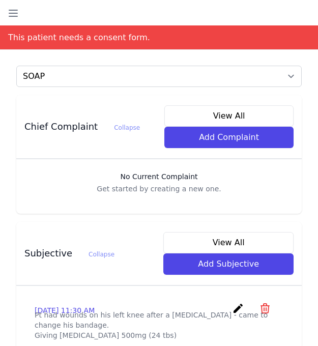
scroll to position [244, 0]
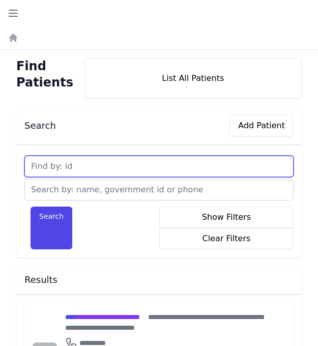
click at [90, 165] on input "text" at bounding box center [158, 166] width 269 height 21
type input "616"
click at [31, 206] on button "Search" at bounding box center [52, 227] width 42 height 43
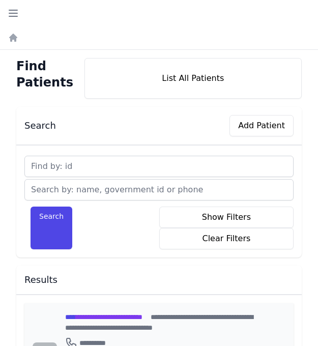
click at [111, 317] on span "**********" at bounding box center [103, 316] width 77 height 7
click at [88, 314] on span "**********" at bounding box center [103, 316] width 77 height 7
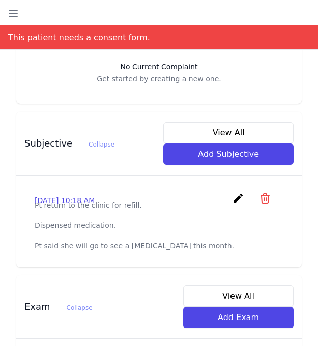
scroll to position [346, 0]
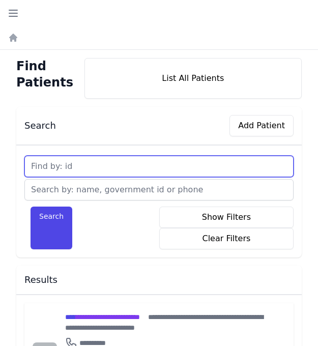
click at [88, 165] on input "text" at bounding box center [158, 166] width 269 height 21
type input "617"
click at [31, 206] on button "Search" at bounding box center [52, 227] width 42 height 43
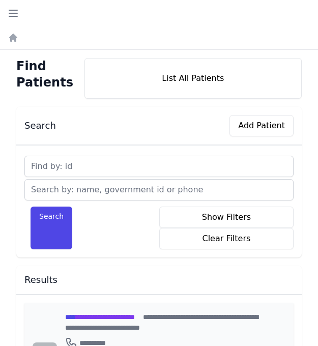
click at [105, 314] on span "**********" at bounding box center [100, 316] width 70 height 7
click at [121, 315] on span "**********" at bounding box center [100, 316] width 70 height 7
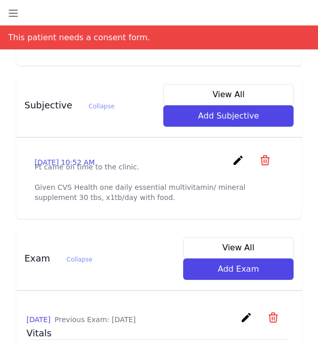
scroll to position [366, 0]
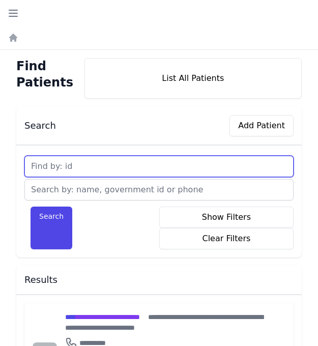
click at [109, 167] on input "text" at bounding box center [158, 166] width 269 height 21
type input "618"
click at [31, 206] on button "Search" at bounding box center [52, 227] width 42 height 43
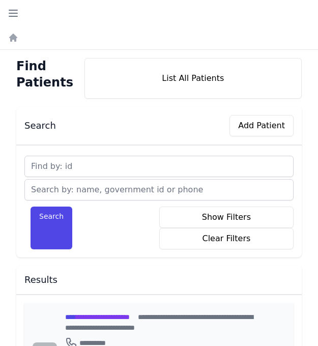
click at [130, 315] on span "**********" at bounding box center [97, 316] width 65 height 7
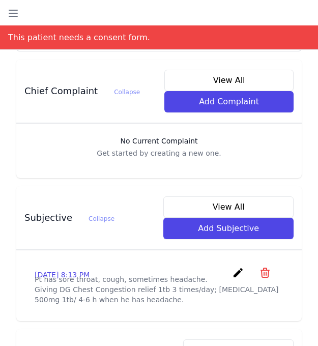
scroll to position [285, 0]
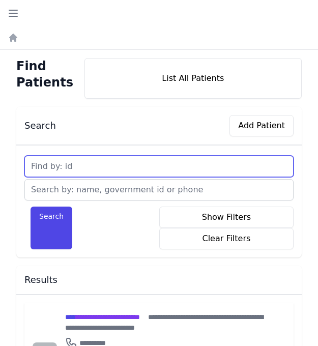
click at [96, 169] on input "text" at bounding box center [158, 166] width 269 height 21
type input "619"
click at [31, 206] on button "Search" at bounding box center [52, 227] width 42 height 43
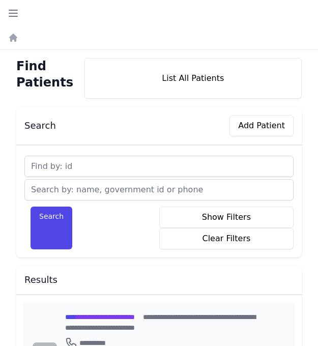
click at [135, 317] on span "**********" at bounding box center [100, 316] width 70 height 7
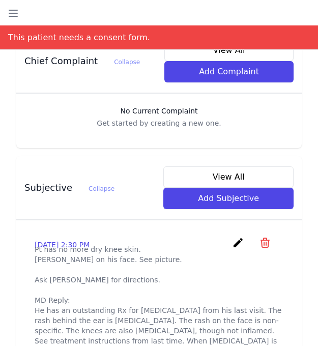
scroll to position [305, 0]
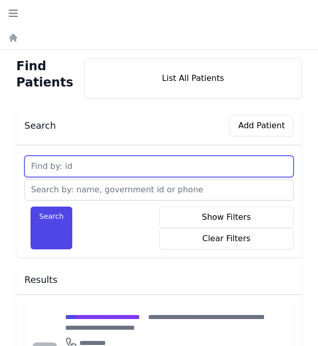
click at [77, 170] on input "text" at bounding box center [158, 166] width 269 height 21
type input "620"
click at [31, 206] on button "Search" at bounding box center [52, 227] width 42 height 43
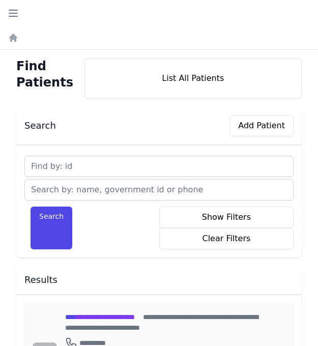
click at [135, 315] on span "**********" at bounding box center [100, 316] width 70 height 7
click at [90, 316] on span "**********" at bounding box center [100, 316] width 70 height 7
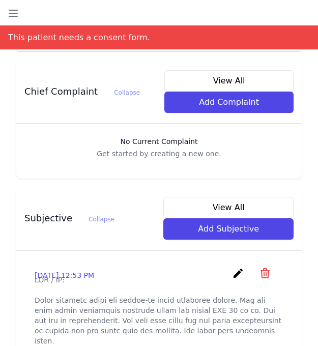
scroll to position [264, 0]
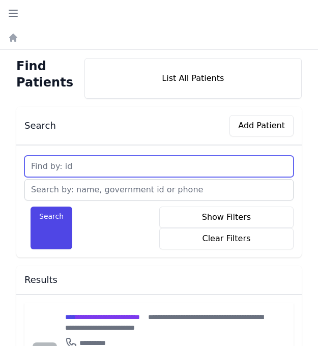
click at [81, 165] on input "text" at bounding box center [158, 166] width 269 height 21
type input "621"
click at [31, 206] on button "Search" at bounding box center [52, 227] width 42 height 43
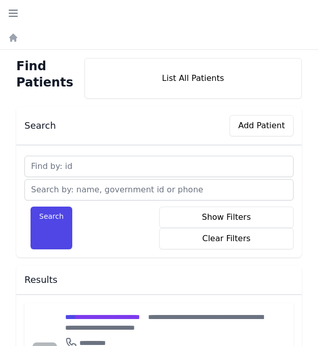
click at [102, 166] on input "text" at bounding box center [158, 166] width 269 height 21
type input "621"
click at [31, 206] on button "Search" at bounding box center [52, 227] width 42 height 43
click at [87, 316] on span "**********" at bounding box center [93, 316] width 57 height 7
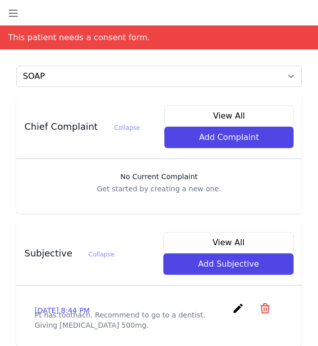
scroll to position [244, 0]
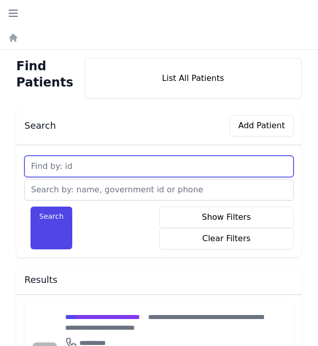
click at [94, 164] on input "text" at bounding box center [158, 166] width 269 height 21
type input "622"
click at [31, 206] on button "Search" at bounding box center [52, 227] width 42 height 43
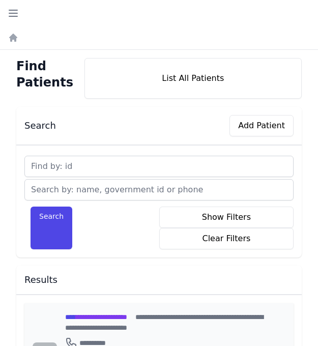
click at [91, 317] on span "**********" at bounding box center [96, 316] width 62 height 7
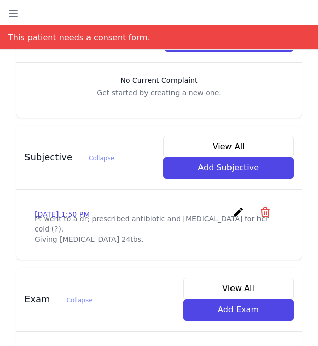
scroll to position [326, 0]
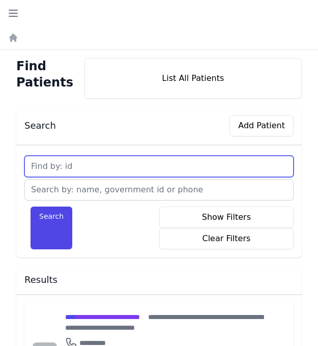
click at [83, 164] on input "text" at bounding box center [158, 166] width 269 height 21
type input "623"
click at [31, 206] on button "Search" at bounding box center [52, 227] width 42 height 43
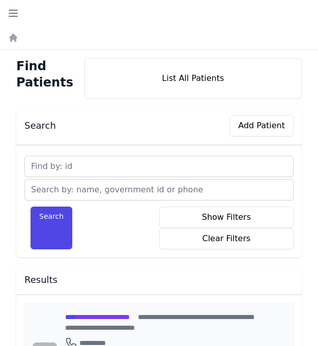
click at [104, 315] on span "**********" at bounding box center [97, 316] width 65 height 7
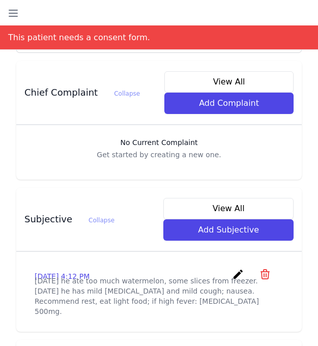
scroll to position [264, 0]
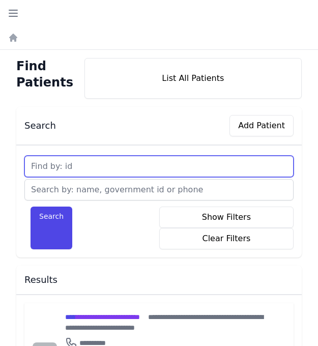
click at [87, 168] on input "text" at bounding box center [158, 166] width 269 height 21
type input "624"
click at [31, 206] on button "Search" at bounding box center [52, 227] width 42 height 43
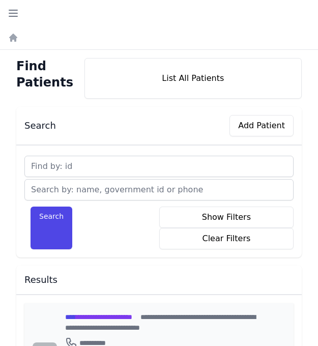
click at [94, 315] on span "**********" at bounding box center [98, 316] width 67 height 7
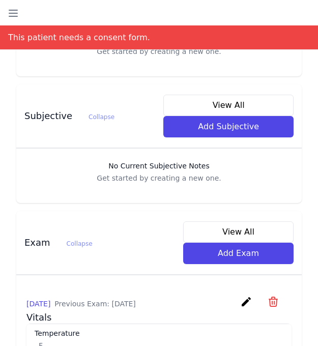
scroll to position [387, 0]
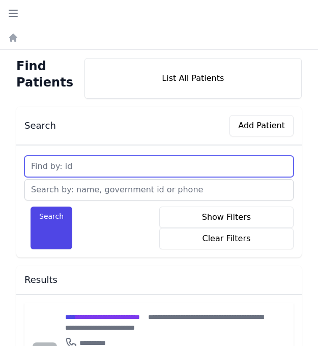
click at [97, 161] on input "text" at bounding box center [158, 166] width 269 height 21
type input "625"
click at [31, 206] on button "Search" at bounding box center [52, 227] width 42 height 43
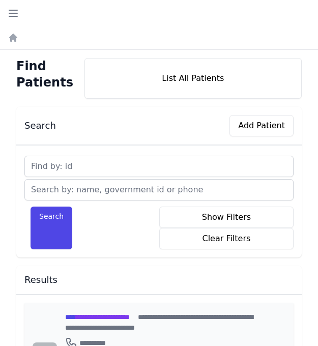
click at [91, 317] on span "**********" at bounding box center [97, 316] width 65 height 7
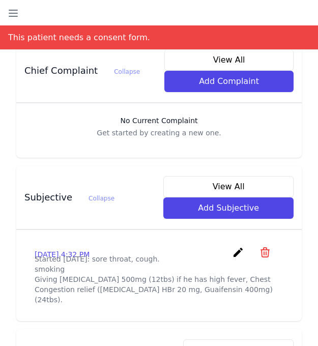
scroll to position [305, 0]
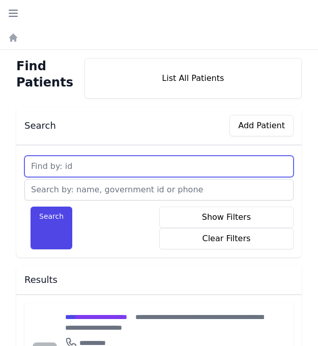
click at [105, 164] on input "text" at bounding box center [158, 166] width 269 height 21
type input "626"
click at [31, 206] on button "Search" at bounding box center [52, 227] width 42 height 43
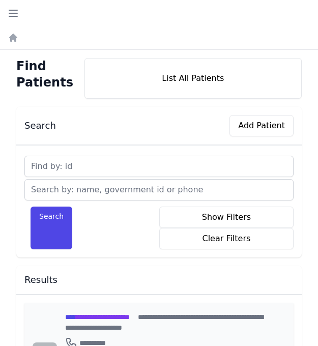
click at [117, 315] on span "**********" at bounding box center [97, 316] width 65 height 7
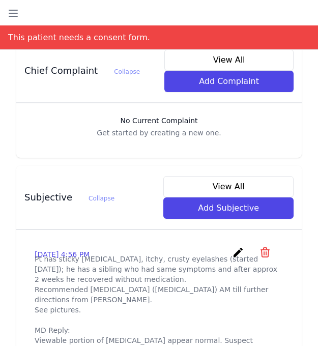
scroll to position [305, 0]
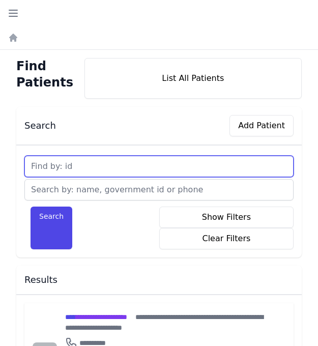
click at [88, 167] on input "text" at bounding box center [158, 166] width 269 height 21
type input "627"
click at [31, 206] on button "Search" at bounding box center [52, 227] width 42 height 43
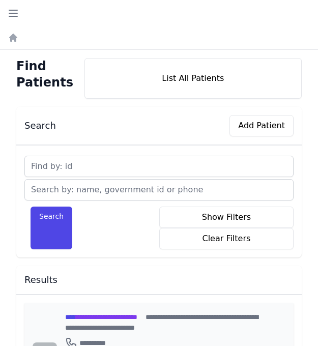
click at [114, 316] on span "**********" at bounding box center [101, 316] width 72 height 7
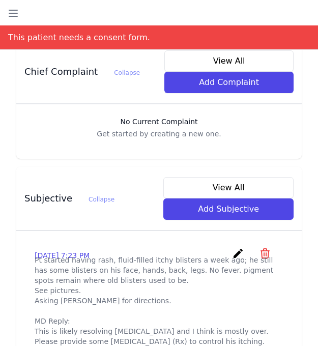
scroll to position [285, 0]
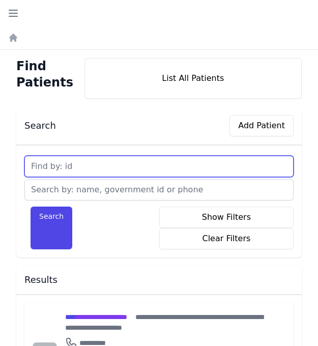
click at [75, 163] on input "text" at bounding box center [158, 166] width 269 height 21
type input "628"
click at [31, 206] on button "Search" at bounding box center [52, 227] width 42 height 43
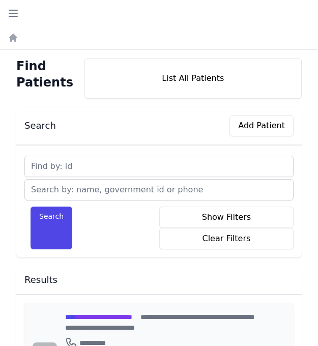
click at [94, 315] on span "**********" at bounding box center [98, 316] width 67 height 7
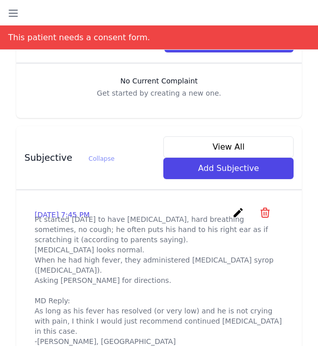
scroll to position [326, 0]
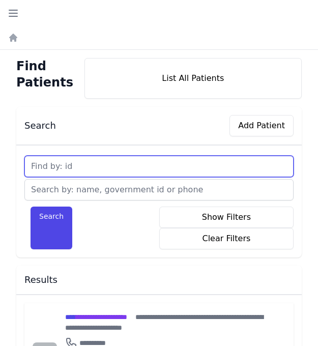
click at [87, 165] on input "text" at bounding box center [158, 166] width 269 height 21
type input "629"
click at [31, 206] on button "Search" at bounding box center [52, 227] width 42 height 43
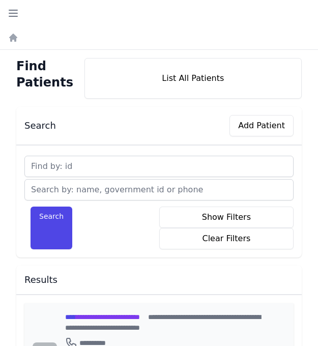
click at [102, 315] on span "**********" at bounding box center [102, 316] width 75 height 7
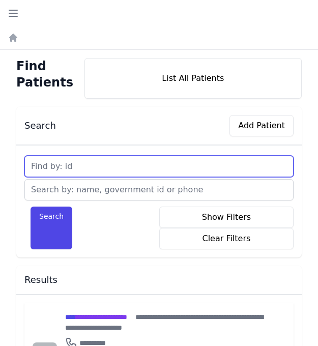
click at [92, 165] on input "text" at bounding box center [158, 166] width 269 height 21
type input "630"
click at [31, 206] on button "Search" at bounding box center [52, 227] width 42 height 43
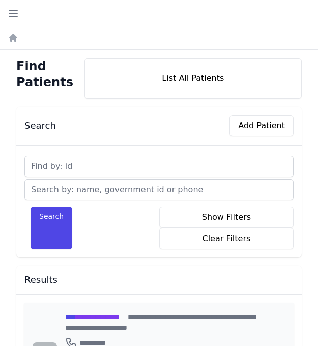
click at [118, 317] on span "**********" at bounding box center [92, 316] width 54 height 7
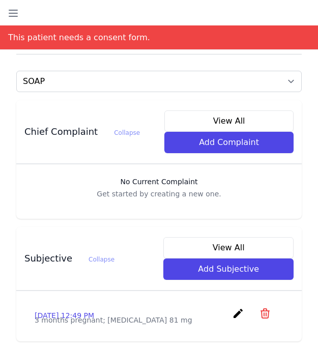
scroll to position [244, 0]
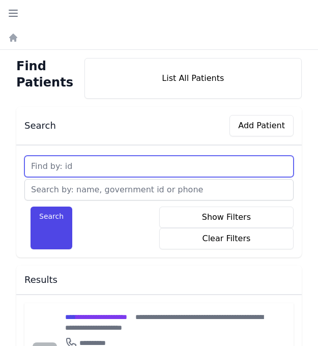
click at [100, 165] on input "text" at bounding box center [158, 166] width 269 height 21
type input "631"
click at [31, 206] on button "Search" at bounding box center [52, 227] width 42 height 43
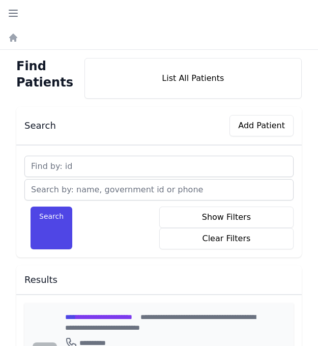
click at [95, 315] on span "**********" at bounding box center [98, 316] width 67 height 7
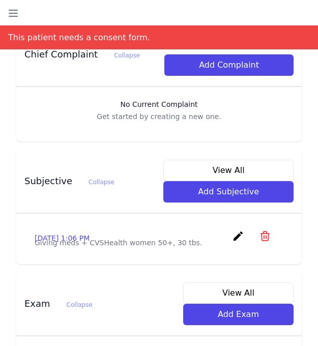
scroll to position [305, 0]
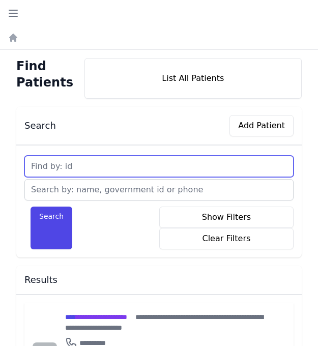
click at [87, 169] on input "text" at bounding box center [158, 166] width 269 height 21
type input "632"
click at [31, 206] on button "Search" at bounding box center [52, 227] width 42 height 43
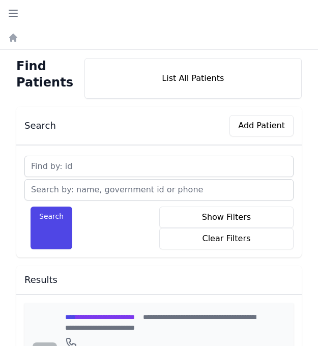
click at [93, 317] on span "**********" at bounding box center [100, 316] width 70 height 7
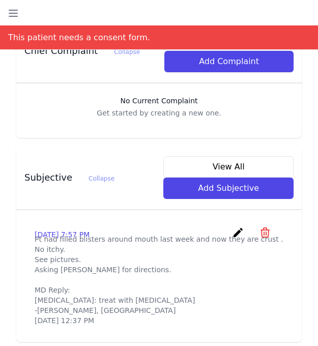
scroll to position [305, 0]
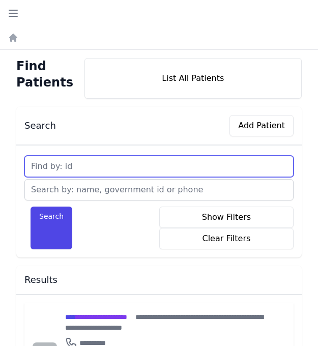
click at [76, 168] on input "text" at bounding box center [158, 166] width 269 height 21
type input "633"
click at [31, 206] on button "Search" at bounding box center [52, 227] width 42 height 43
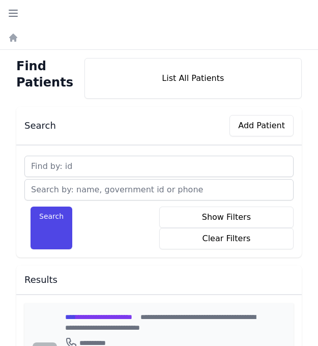
click at [110, 315] on span "**********" at bounding box center [98, 316] width 67 height 7
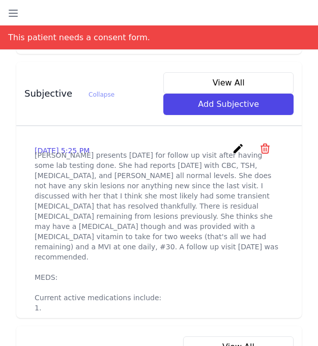
scroll to position [387, 0]
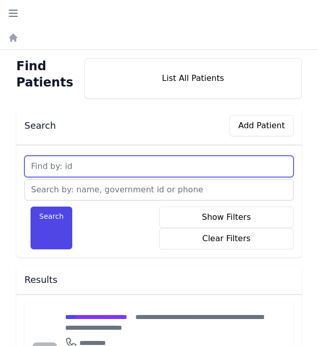
click at [81, 165] on input "text" at bounding box center [158, 166] width 269 height 21
type input "634"
click at [31, 206] on button "Search" at bounding box center [52, 227] width 42 height 43
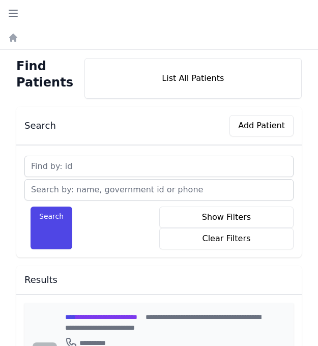
click at [137, 316] on span "**********" at bounding box center [101, 316] width 72 height 7
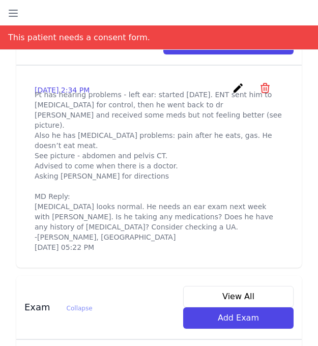
scroll to position [448, 0]
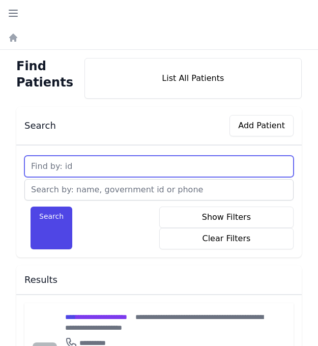
click at [103, 170] on input "text" at bounding box center [158, 166] width 269 height 21
type input "635"
click at [31, 206] on button "Search" at bounding box center [52, 227] width 42 height 43
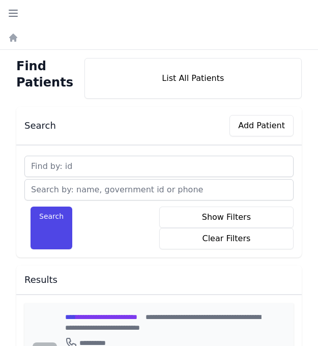
click at [106, 317] on span "**********" at bounding box center [101, 316] width 72 height 7
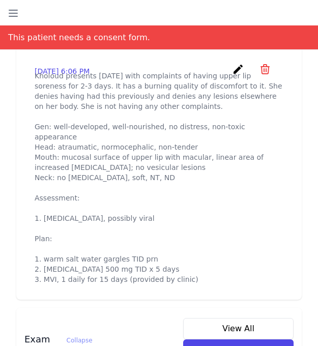
scroll to position [488, 0]
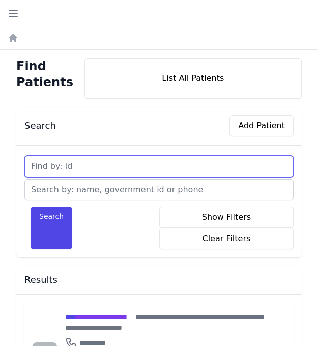
click at [85, 164] on input "text" at bounding box center [158, 166] width 269 height 21
type input "636"
click at [31, 206] on button "Search" at bounding box center [52, 227] width 42 height 43
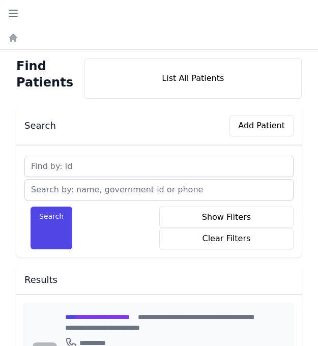
click at [89, 315] on span "**********" at bounding box center [97, 316] width 65 height 7
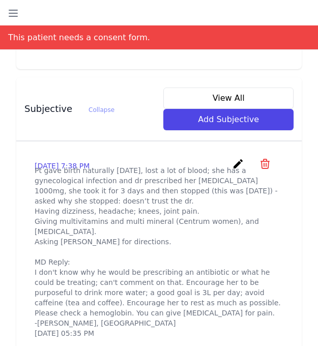
scroll to position [366, 0]
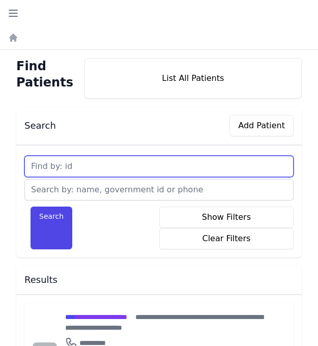
click at [90, 168] on input "text" at bounding box center [158, 166] width 269 height 21
type input "637"
click at [31, 206] on button "Search" at bounding box center [52, 227] width 42 height 43
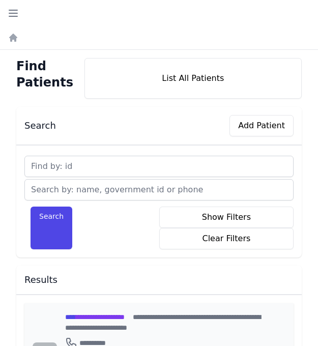
click at [97, 316] on span "**********" at bounding box center [95, 316] width 60 height 7
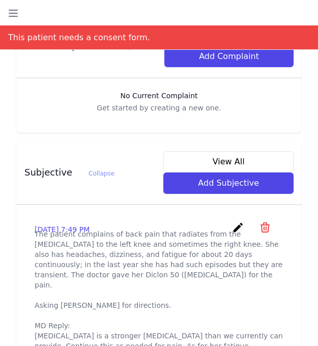
scroll to position [346, 0]
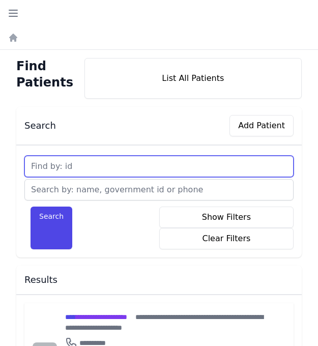
click at [95, 166] on input "text" at bounding box center [158, 166] width 269 height 21
type input "638"
click at [31, 206] on button "Search" at bounding box center [52, 227] width 42 height 43
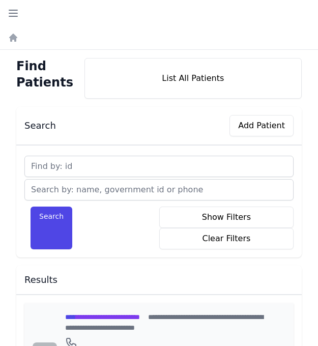
click at [96, 316] on span "**********" at bounding box center [102, 316] width 75 height 7
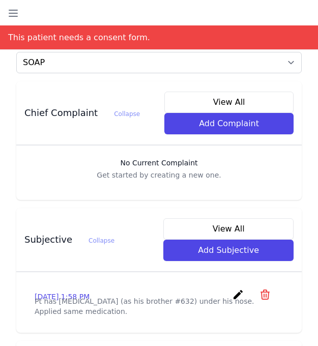
scroll to position [244, 0]
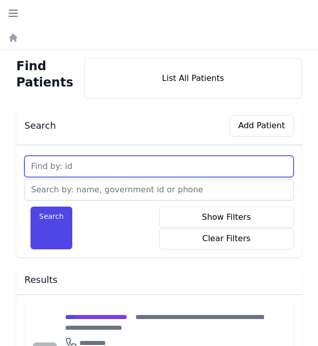
click at [76, 165] on input "text" at bounding box center [158, 166] width 269 height 21
type input "639"
click at [31, 206] on button "Search" at bounding box center [52, 227] width 42 height 43
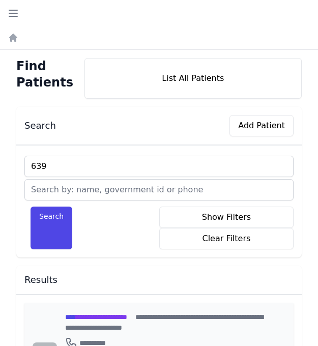
type input "639"
click at [31, 206] on button "Search" at bounding box center [52, 227] width 42 height 43
click at [110, 315] on span "**********" at bounding box center [96, 316] width 62 height 7
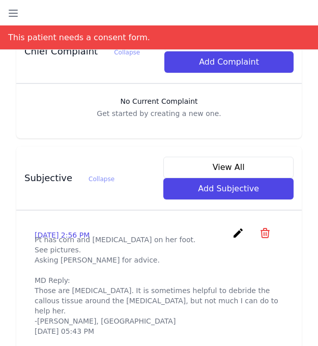
scroll to position [305, 0]
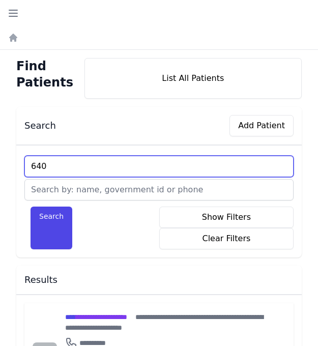
type input "640"
click at [31, 206] on button "Search" at bounding box center [52, 227] width 42 height 43
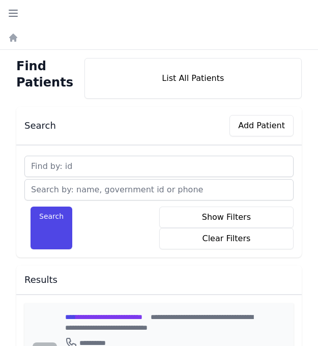
click at [96, 318] on span "**********" at bounding box center [103, 316] width 77 height 7
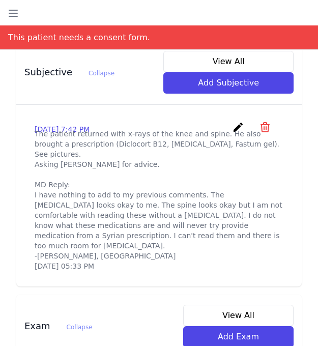
scroll to position [390, 0]
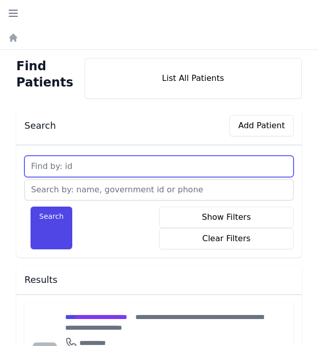
click at [83, 169] on input "text" at bounding box center [158, 166] width 269 height 21
type input "641"
click at [31, 206] on button "Search" at bounding box center [52, 227] width 42 height 43
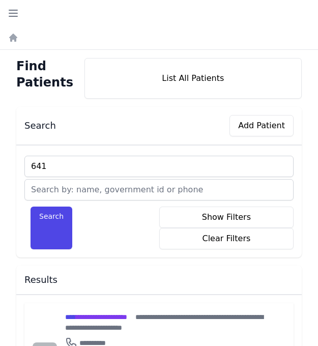
type input "641"
click at [31, 206] on button "Search" at bounding box center [52, 227] width 42 height 43
type input "641"
click at [31, 206] on button "Search" at bounding box center [52, 227] width 42 height 43
type input "641"
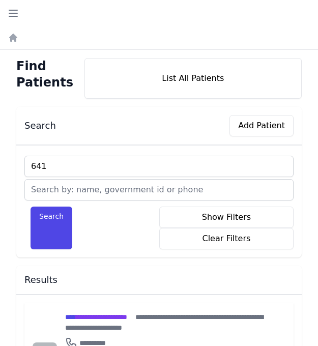
click at [31, 206] on button "Search" at bounding box center [52, 227] width 42 height 43
click at [121, 319] on span "**********" at bounding box center [93, 316] width 57 height 7
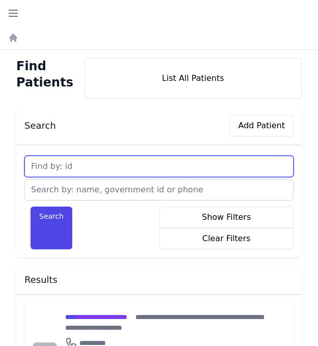
click at [91, 162] on input "text" at bounding box center [158, 166] width 269 height 21
type input "642"
click at [31, 206] on button "Search" at bounding box center [52, 227] width 42 height 43
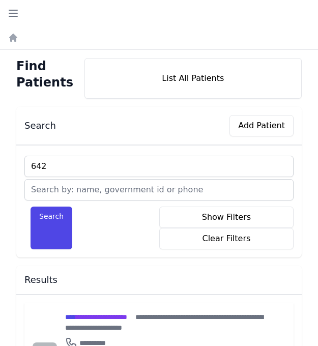
type input "642"
click at [31, 206] on button "Search" at bounding box center [52, 227] width 42 height 43
type input "642"
click at [31, 206] on button "Search" at bounding box center [52, 227] width 42 height 43
click at [130, 311] on div "**********" at bounding box center [165, 321] width 200 height 21
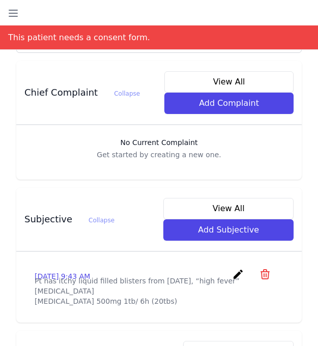
scroll to position [264, 0]
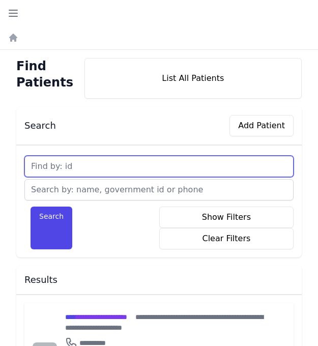
click at [77, 162] on input "text" at bounding box center [158, 166] width 269 height 21
type input "643"
click at [31, 206] on button "Search" at bounding box center [52, 227] width 42 height 43
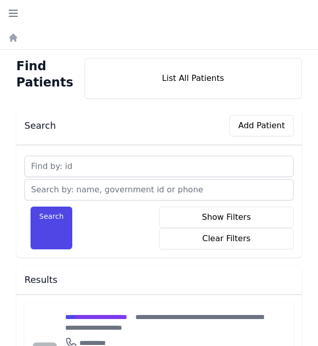
click at [85, 170] on input "text" at bounding box center [158, 166] width 269 height 21
type input "643"
click at [31, 206] on button "Search" at bounding box center [52, 227] width 42 height 43
click at [97, 318] on span "**********" at bounding box center [97, 316] width 65 height 7
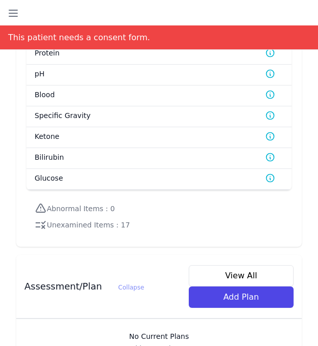
scroll to position [1411, 0]
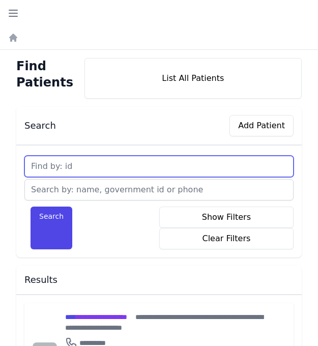
click at [95, 168] on input "text" at bounding box center [158, 166] width 269 height 21
type input "644"
click at [31, 206] on button "Search" at bounding box center [52, 227] width 42 height 43
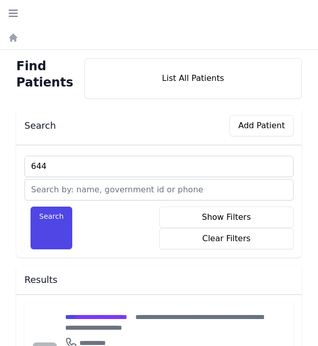
type input "644"
click at [31, 206] on button "Search" at bounding box center [52, 227] width 42 height 43
click at [125, 318] on span "**********" at bounding box center [98, 316] width 67 height 7
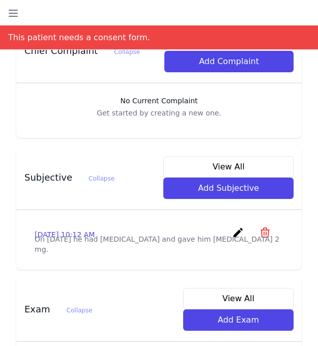
scroll to position [305, 0]
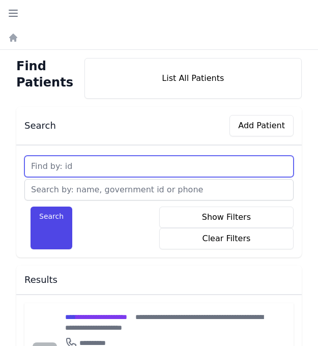
click at [105, 169] on input "text" at bounding box center [158, 166] width 269 height 21
type input "645"
click at [31, 206] on button "Search" at bounding box center [52, 227] width 42 height 43
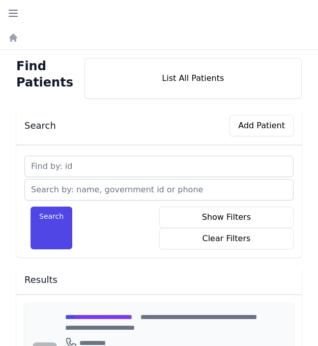
click at [111, 317] on span "**********" at bounding box center [98, 316] width 67 height 7
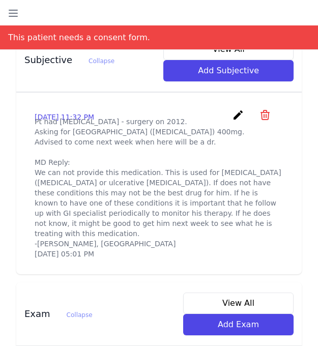
scroll to position [398, 0]
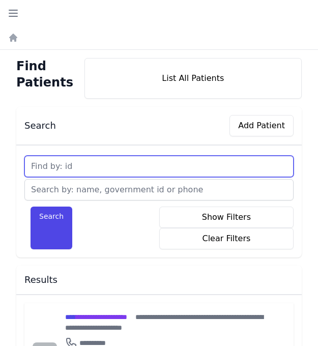
click at [100, 169] on input "text" at bounding box center [158, 166] width 269 height 21
type input "646"
click at [31, 206] on button "Search" at bounding box center [52, 227] width 42 height 43
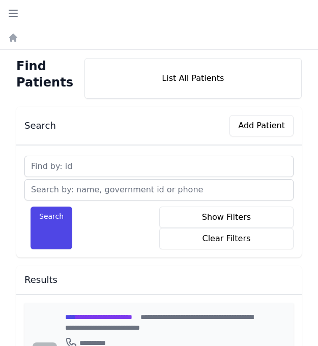
click at [99, 316] on span "**********" at bounding box center [98, 316] width 67 height 7
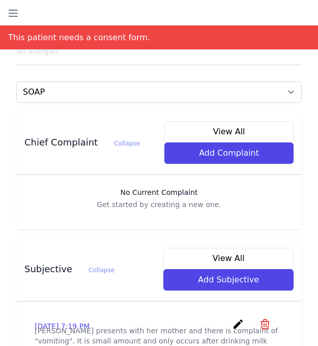
scroll to position [224, 0]
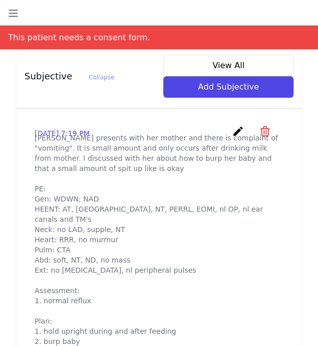
scroll to position [407, 0]
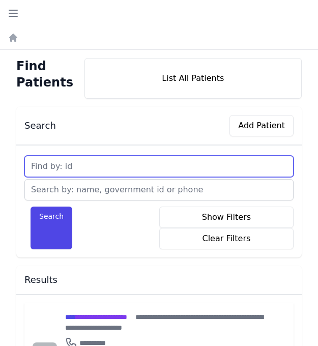
click at [87, 163] on input "text" at bounding box center [158, 166] width 269 height 21
type input "647"
click at [31, 206] on button "Search" at bounding box center [52, 227] width 42 height 43
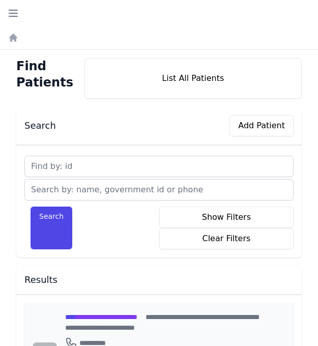
click at [113, 318] on span "**********" at bounding box center [101, 316] width 72 height 7
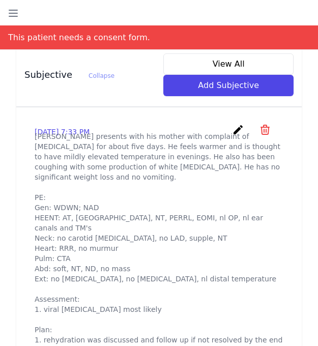
scroll to position [448, 0]
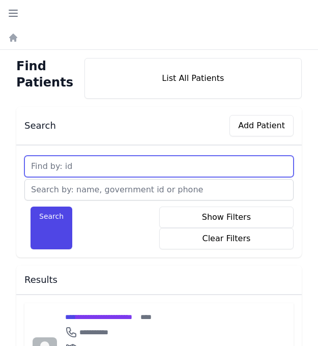
click at [91, 168] on input "text" at bounding box center [158, 166] width 269 height 21
type input "648"
click at [31, 206] on button "Search" at bounding box center [52, 227] width 42 height 43
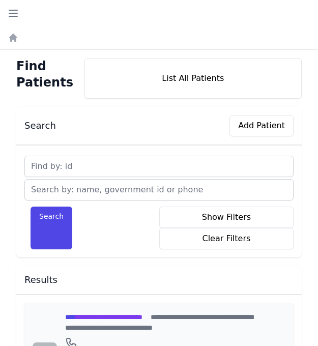
click at [73, 319] on span "****" at bounding box center [70, 316] width 11 height 7
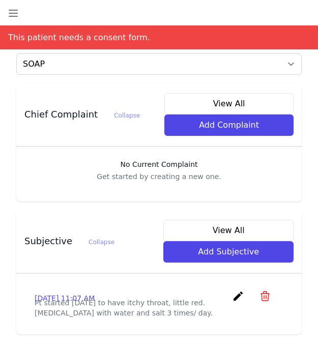
scroll to position [244, 0]
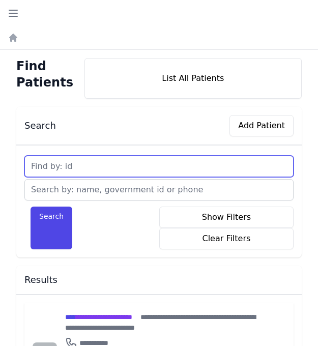
click at [85, 171] on input "text" at bounding box center [158, 166] width 269 height 21
type input "649"
click at [31, 206] on button "Search" at bounding box center [52, 227] width 42 height 43
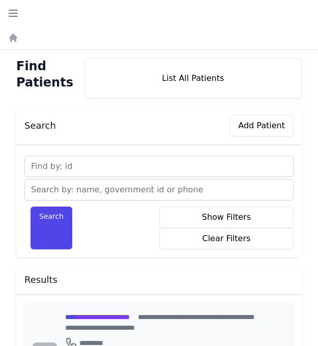
click at [95, 316] on span "**********" at bounding box center [97, 316] width 65 height 7
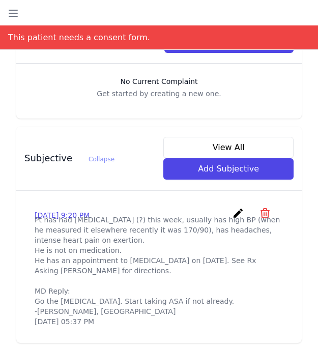
scroll to position [326, 0]
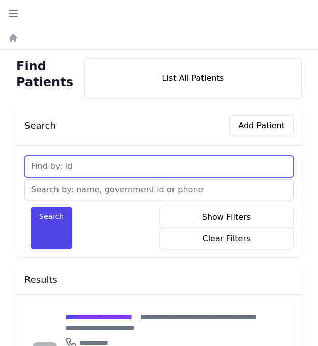
click at [81, 164] on input "text" at bounding box center [158, 166] width 269 height 21
click at [31, 206] on button "Search" at bounding box center [52, 227] width 42 height 43
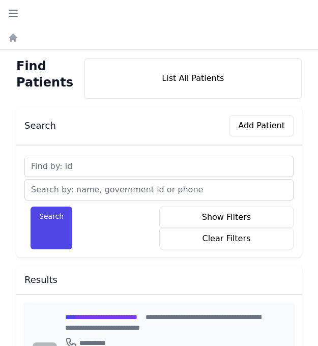
click at [99, 316] on span "**********" at bounding box center [101, 316] width 72 height 7
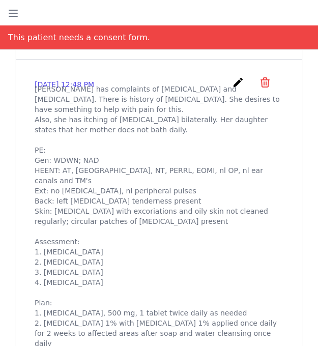
scroll to position [448, 0]
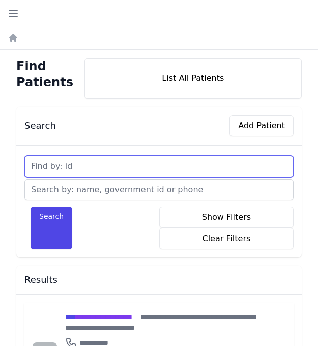
click at [82, 169] on input "text" at bounding box center [158, 166] width 269 height 21
click at [31, 206] on button "Search" at bounding box center [52, 227] width 42 height 43
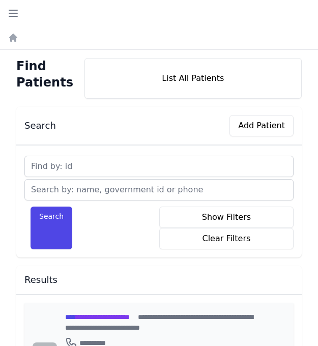
click at [97, 317] on span "**********" at bounding box center [97, 316] width 65 height 7
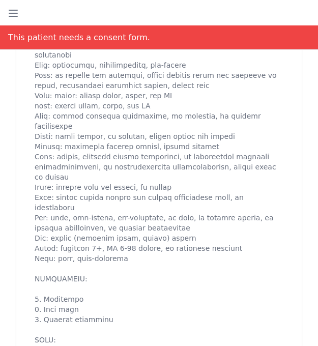
scroll to position [651, 0]
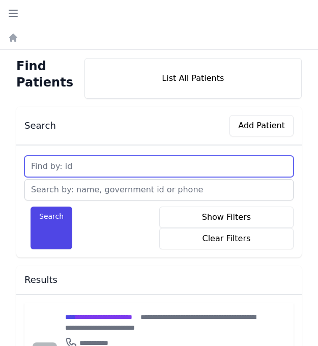
click at [105, 170] on input "text" at bounding box center [158, 166] width 269 height 21
click at [31, 206] on button "Search" at bounding box center [52, 227] width 42 height 43
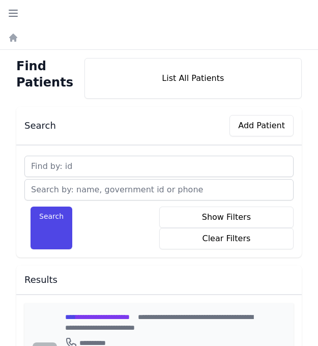
click at [130, 316] on span "**********" at bounding box center [97, 316] width 65 height 7
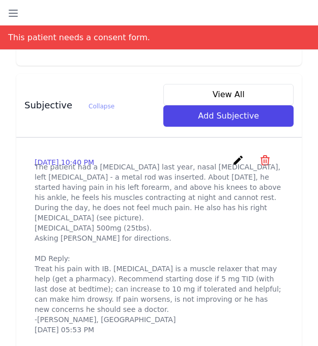
scroll to position [366, 0]
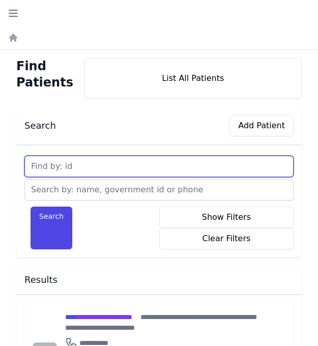
click at [80, 170] on input "text" at bounding box center [158, 166] width 269 height 21
click at [31, 206] on button "Search" at bounding box center [52, 227] width 42 height 43
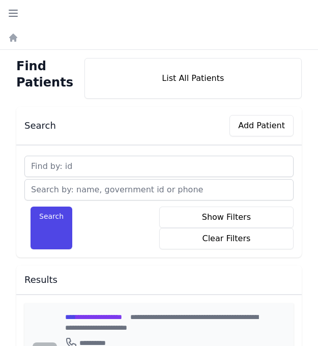
click at [102, 316] on span "**********" at bounding box center [93, 316] width 57 height 7
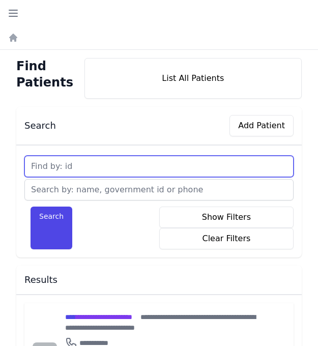
click at [75, 165] on input "text" at bounding box center [158, 166] width 269 height 21
click at [31, 206] on button "Search" at bounding box center [52, 227] width 42 height 43
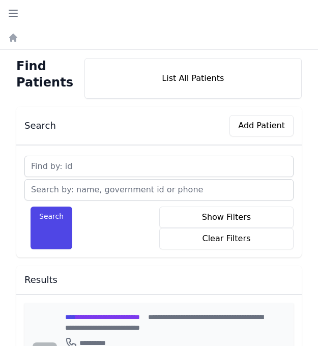
click at [123, 316] on span "**********" at bounding box center [102, 316] width 75 height 7
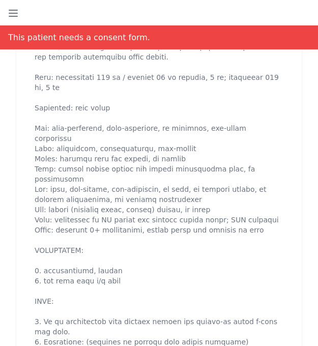
scroll to position [590, 0]
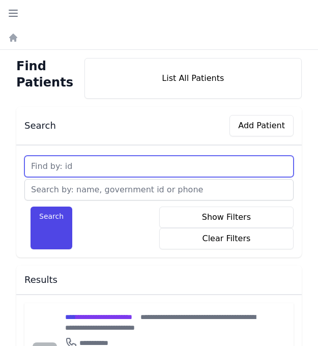
click at [80, 165] on input "text" at bounding box center [158, 166] width 269 height 21
click at [31, 206] on button "Search" at bounding box center [52, 227] width 42 height 43
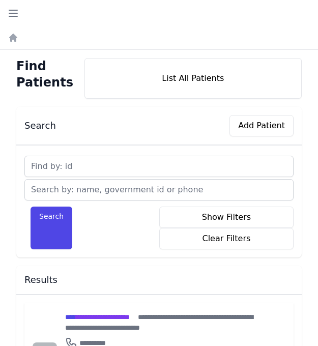
click at [121, 317] on span "**********" at bounding box center [97, 316] width 65 height 7
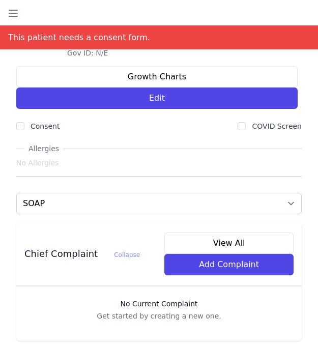
scroll to position [122, 0]
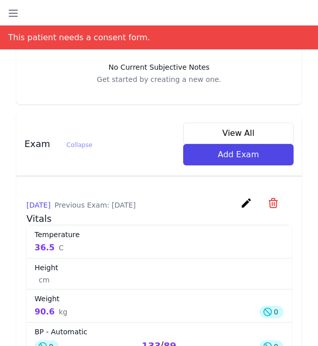
scroll to position [468, 0]
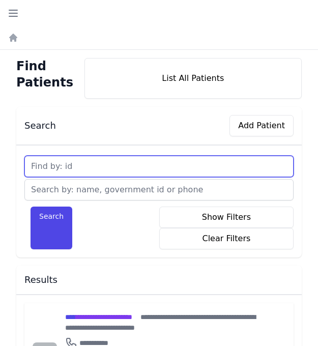
click at [92, 162] on input "text" at bounding box center [158, 166] width 269 height 21
click at [31, 206] on button "Search" at bounding box center [52, 227] width 42 height 43
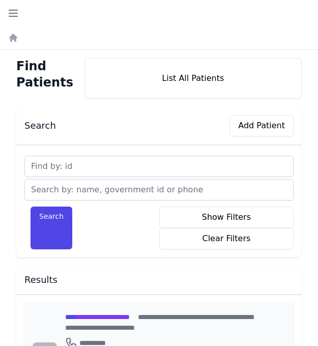
click at [106, 316] on span "**********" at bounding box center [97, 316] width 65 height 7
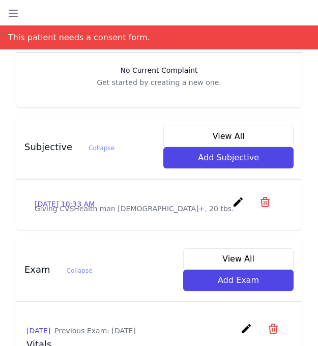
scroll to position [366, 0]
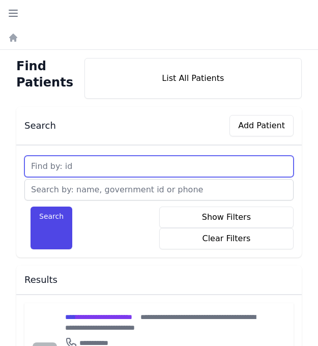
click at [78, 163] on input "text" at bounding box center [158, 166] width 269 height 21
click at [31, 206] on button "Search" at bounding box center [52, 227] width 42 height 43
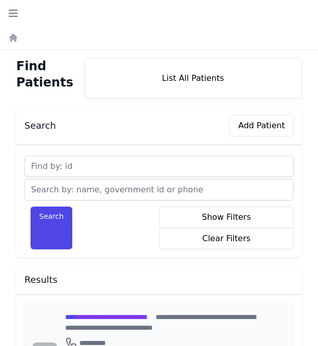
click at [92, 317] on span "**********" at bounding box center [106, 316] width 82 height 7
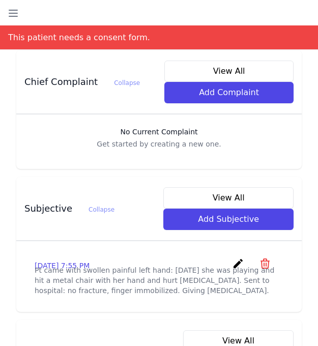
scroll to position [326, 0]
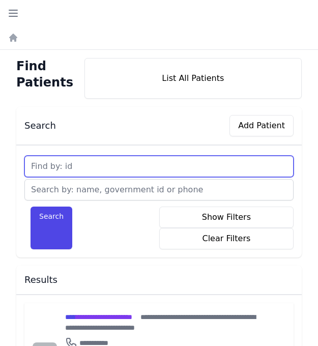
click at [107, 165] on input "text" at bounding box center [158, 166] width 269 height 21
click at [31, 206] on button "Search" at bounding box center [52, 227] width 42 height 43
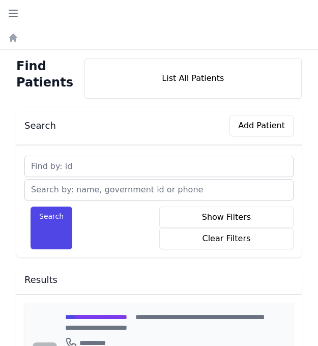
click at [117, 316] on span "**********" at bounding box center [96, 316] width 62 height 7
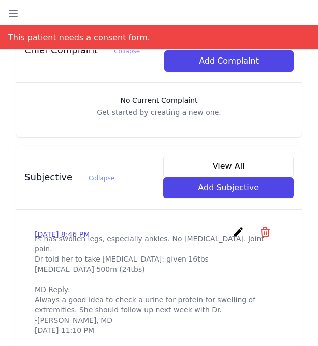
scroll to position [326, 0]
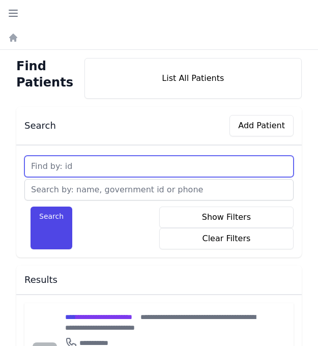
click at [70, 164] on input "text" at bounding box center [158, 166] width 269 height 21
click at [31, 206] on button "Search" at bounding box center [52, 227] width 42 height 43
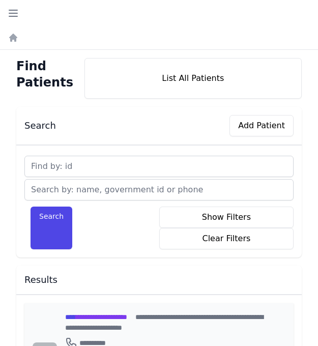
click at [97, 317] on span "**********" at bounding box center [96, 316] width 62 height 7
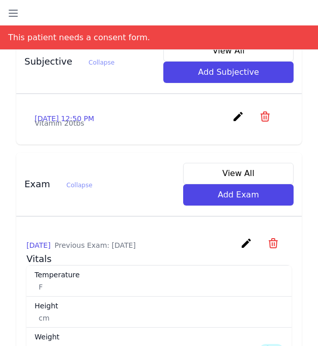
scroll to position [427, 0]
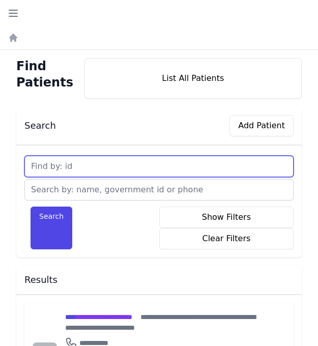
click at [88, 166] on input "text" at bounding box center [158, 166] width 269 height 21
click at [31, 206] on button "Search" at bounding box center [52, 227] width 42 height 43
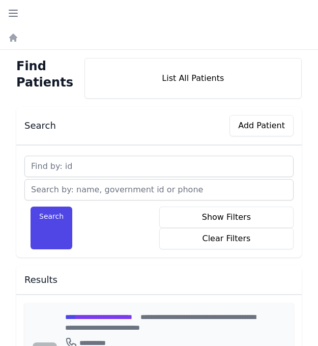
click at [130, 316] on span "**********" at bounding box center [98, 316] width 67 height 7
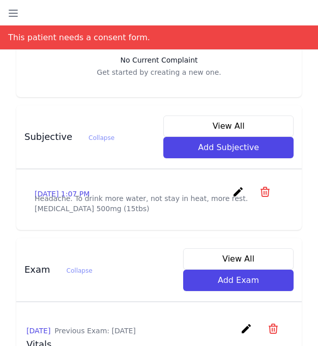
scroll to position [346, 0]
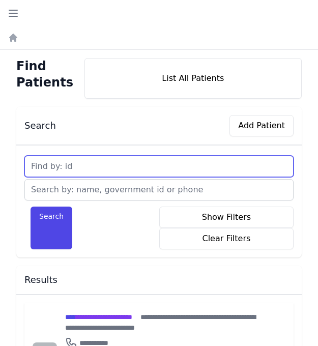
click at [87, 168] on input "text" at bounding box center [158, 166] width 269 height 21
click at [31, 206] on button "Search" at bounding box center [52, 227] width 42 height 43
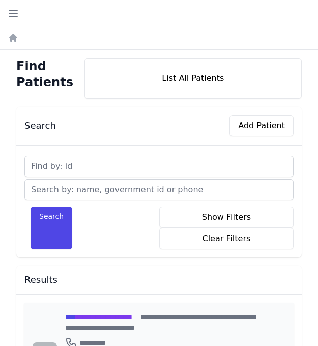
click at [119, 318] on span "**********" at bounding box center [98, 316] width 67 height 7
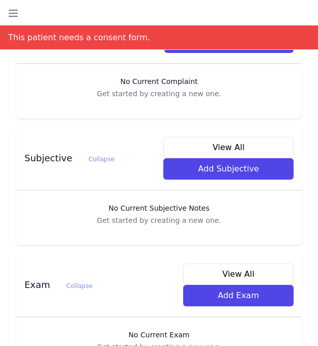
scroll to position [326, 0]
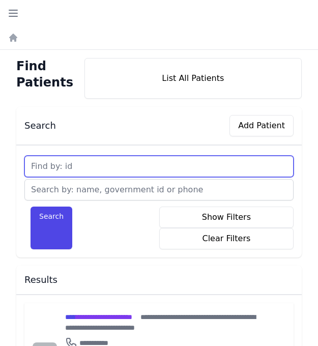
click at [85, 169] on input "text" at bounding box center [158, 166] width 269 height 21
click at [31, 206] on button "Search" at bounding box center [52, 227] width 42 height 43
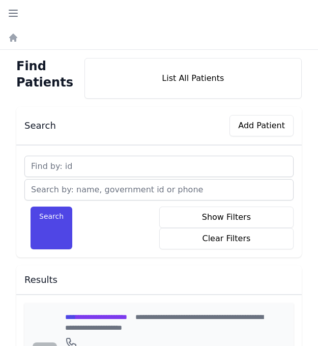
click at [93, 316] on span "**********" at bounding box center [96, 316] width 62 height 7
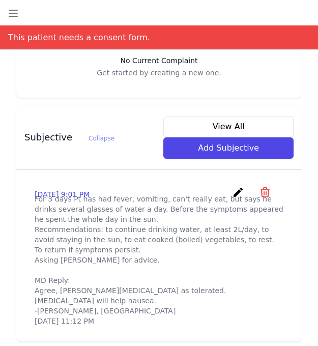
scroll to position [346, 0]
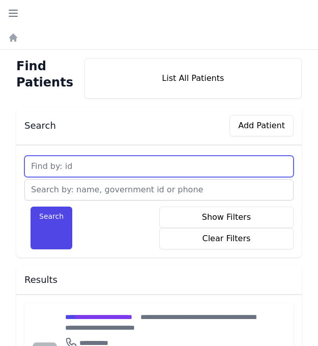
click at [83, 165] on input "text" at bounding box center [158, 166] width 269 height 21
click at [31, 206] on button "Search" at bounding box center [52, 227] width 42 height 43
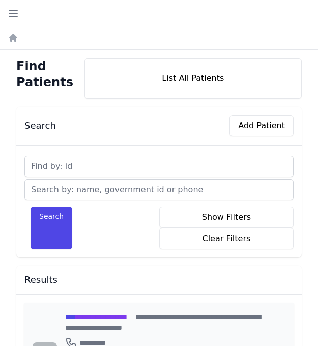
click at [100, 316] on span "**********" at bounding box center [96, 316] width 62 height 7
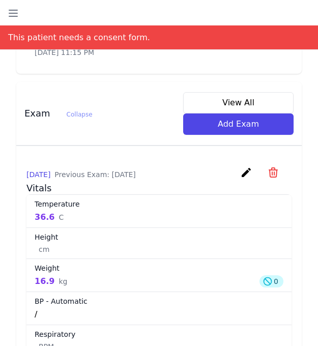
scroll to position [636, 0]
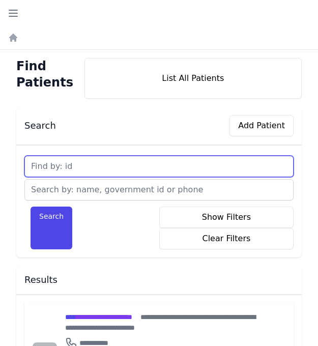
click at [85, 168] on input "text" at bounding box center [158, 166] width 269 height 21
click at [31, 206] on button "Search" at bounding box center [52, 227] width 42 height 43
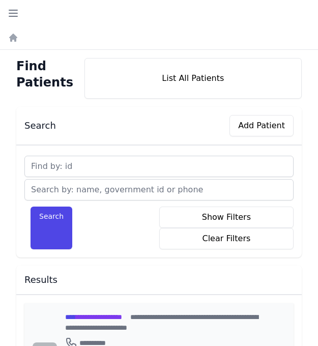
click at [88, 319] on span "**********" at bounding box center [93, 316] width 57 height 7
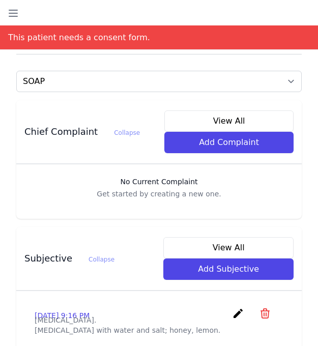
scroll to position [244, 0]
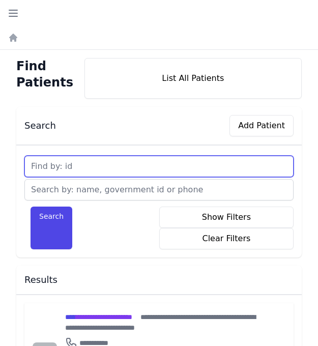
click at [73, 166] on input "text" at bounding box center [158, 166] width 269 height 21
click at [31, 206] on button "Search" at bounding box center [52, 227] width 42 height 43
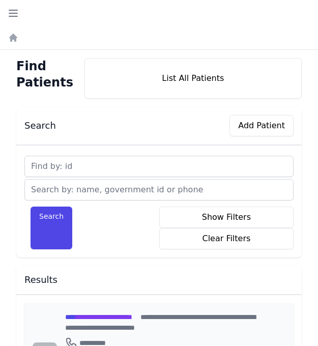
click at [98, 318] on span "**********" at bounding box center [98, 316] width 67 height 7
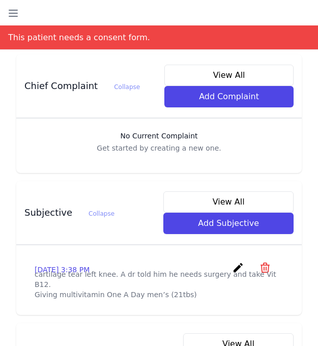
scroll to position [285, 0]
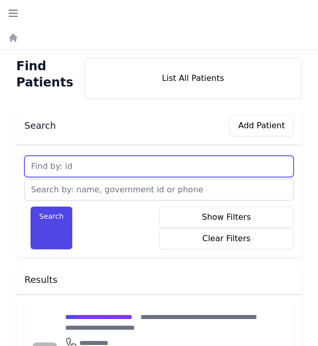
click at [86, 163] on input "text" at bounding box center [158, 166] width 269 height 21
click at [31, 206] on button "Search" at bounding box center [52, 227] width 42 height 43
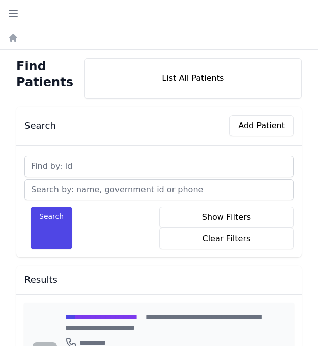
click at [113, 315] on span "**********" at bounding box center [101, 316] width 72 height 7
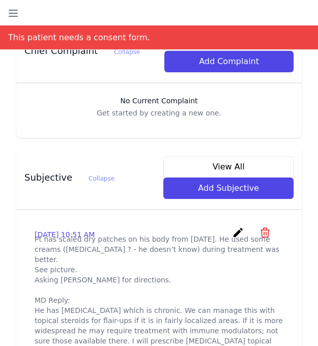
scroll to position [305, 0]
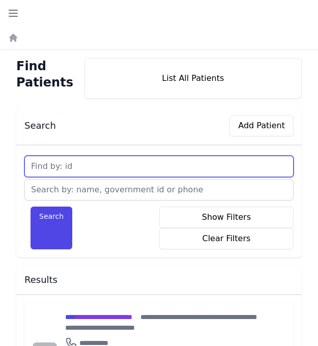
click at [87, 163] on input "text" at bounding box center [158, 166] width 269 height 21
click at [31, 206] on button "Search" at bounding box center [52, 227] width 42 height 43
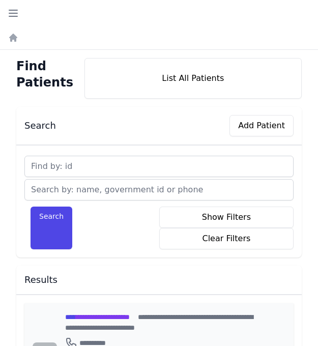
click at [107, 317] on span "**********" at bounding box center [97, 316] width 65 height 7
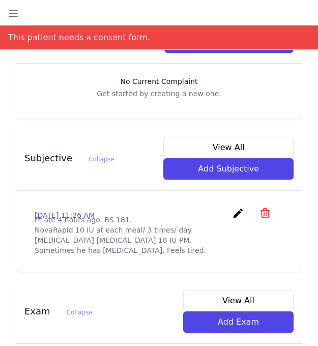
scroll to position [326, 0]
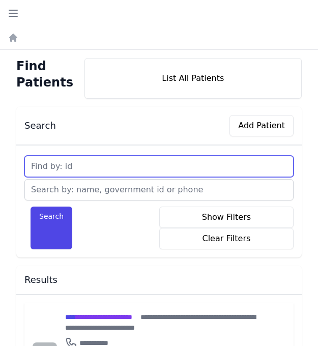
click at [92, 165] on input "text" at bounding box center [158, 166] width 269 height 21
click at [31, 206] on button "Search" at bounding box center [52, 227] width 42 height 43
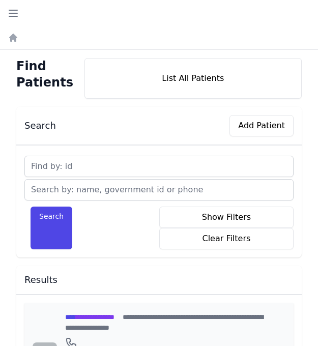
click at [84, 314] on span "**********" at bounding box center [89, 316] width 49 height 7
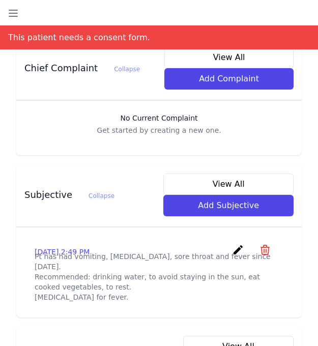
scroll to position [305, 0]
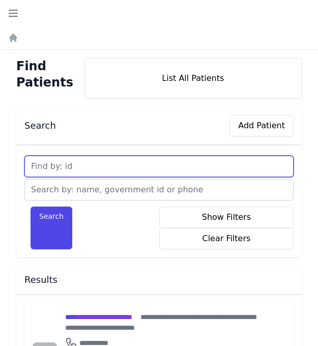
click at [90, 163] on input "text" at bounding box center [158, 166] width 269 height 21
click at [31, 206] on button "Search" at bounding box center [52, 227] width 42 height 43
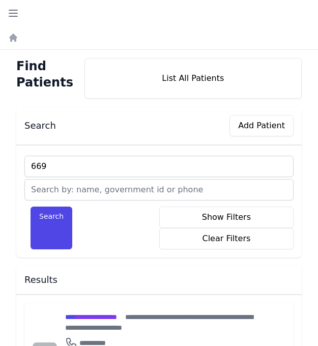
click at [31, 206] on button "Search" at bounding box center [52, 227] width 42 height 43
click at [90, 316] on span "**********" at bounding box center [91, 316] width 52 height 7
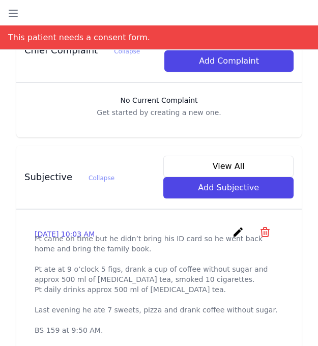
scroll to position [290, 0]
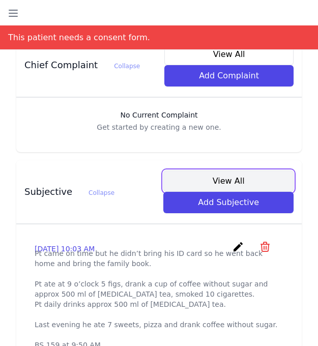
click at [217, 172] on button "View All" at bounding box center [228, 180] width 130 height 21
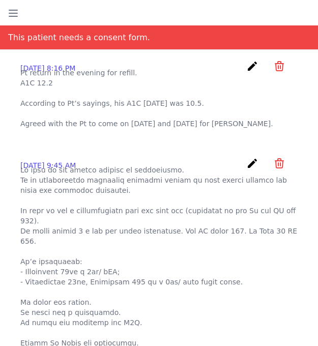
scroll to position [0, 0]
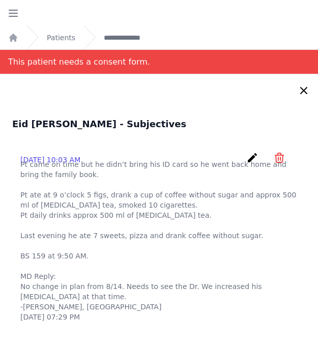
click at [138, 151] on div "[DATE] 10:03 AM create ​ Delete subjective - Pt came on time but he didn’t brin…" at bounding box center [158, 236] width 293 height 187
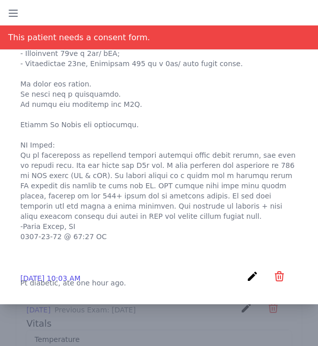
scroll to position [529, 0]
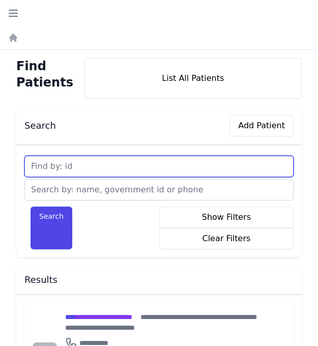
click at [99, 169] on input "text" at bounding box center [158, 166] width 269 height 21
click at [31, 206] on button "Search" at bounding box center [52, 227] width 42 height 43
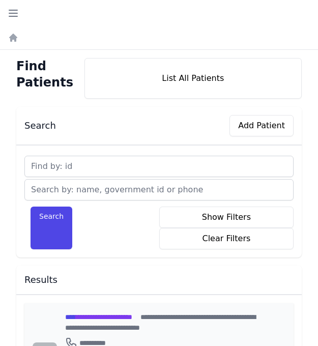
click at [91, 316] on span "**********" at bounding box center [98, 316] width 67 height 7
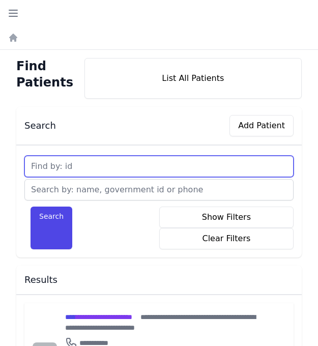
click at [107, 168] on input "text" at bounding box center [158, 166] width 269 height 21
click at [31, 206] on button "Search" at bounding box center [52, 227] width 42 height 43
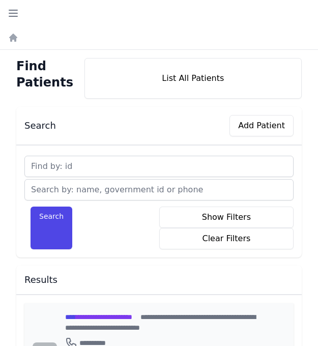
click at [111, 314] on span "**********" at bounding box center [98, 316] width 67 height 7
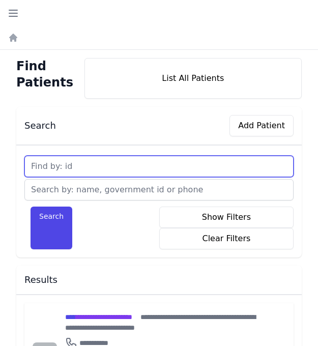
click at [91, 166] on input "text" at bounding box center [158, 166] width 269 height 21
click at [31, 206] on button "Search" at bounding box center [52, 227] width 42 height 43
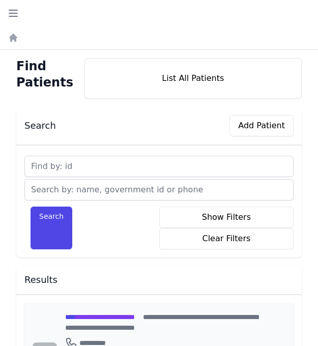
click at [109, 317] on span "**********" at bounding box center [100, 316] width 70 height 7
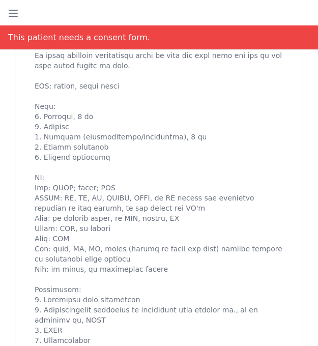
scroll to position [570, 0]
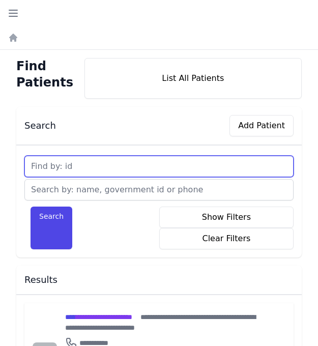
click at [94, 166] on input "text" at bounding box center [158, 166] width 269 height 21
click at [31, 206] on button "Search" at bounding box center [52, 227] width 42 height 43
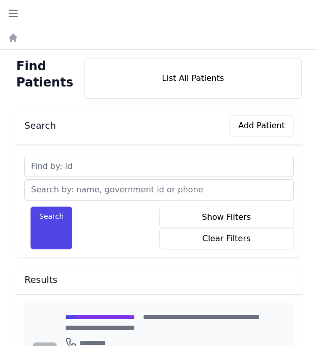
click at [96, 317] on span "**********" at bounding box center [100, 316] width 70 height 7
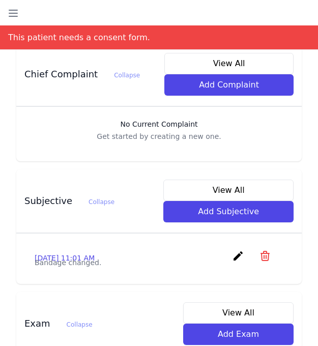
scroll to position [305, 0]
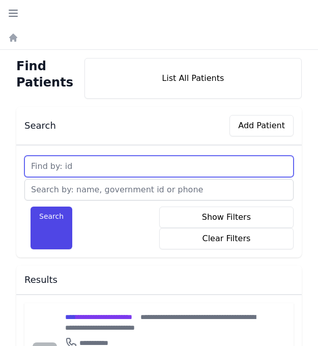
click at [96, 162] on input "text" at bounding box center [158, 166] width 269 height 21
click at [31, 206] on button "Search" at bounding box center [52, 227] width 42 height 43
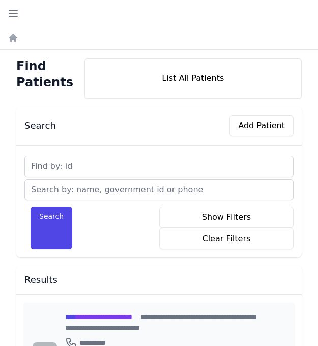
click at [117, 317] on span "**********" at bounding box center [98, 316] width 67 height 7
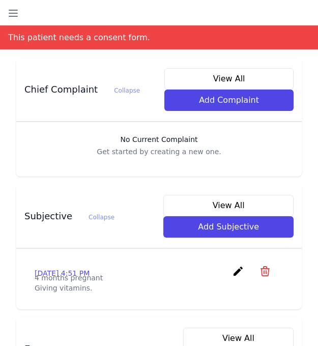
scroll to position [264, 0]
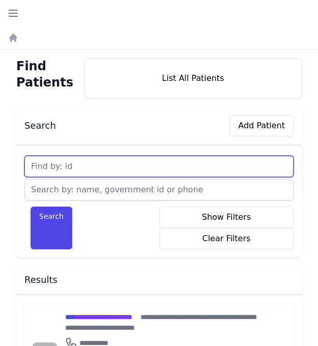
click at [107, 163] on input "text" at bounding box center [158, 166] width 269 height 21
click at [31, 206] on button "Search" at bounding box center [52, 227] width 42 height 43
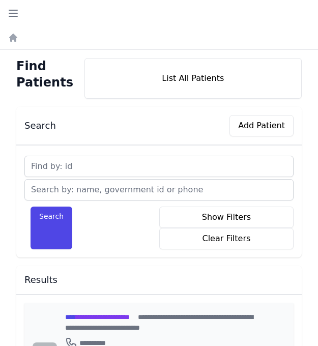
click at [127, 316] on span "**********" at bounding box center [97, 316] width 65 height 7
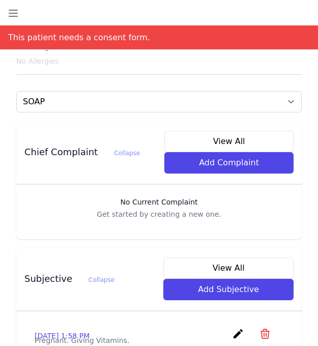
scroll to position [224, 0]
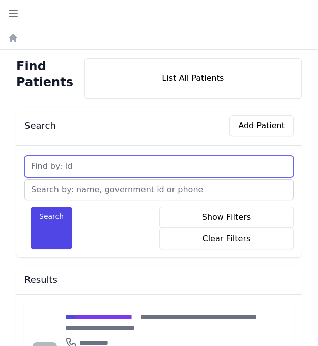
click at [118, 157] on input "text" at bounding box center [158, 166] width 269 height 21
click at [31, 206] on button "Search" at bounding box center [52, 227] width 42 height 43
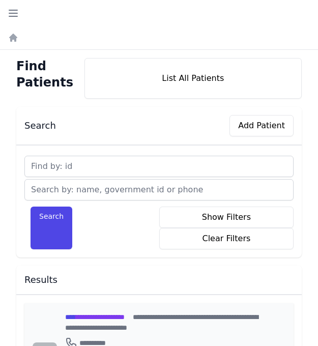
click at [86, 316] on span "**********" at bounding box center [95, 316] width 60 height 7
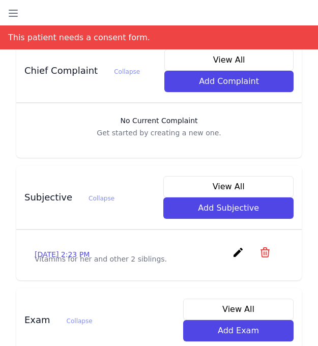
scroll to position [305, 0]
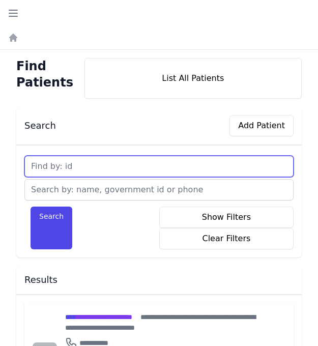
click at [78, 164] on input "text" at bounding box center [158, 166] width 269 height 21
click at [31, 206] on button "Search" at bounding box center [52, 227] width 42 height 43
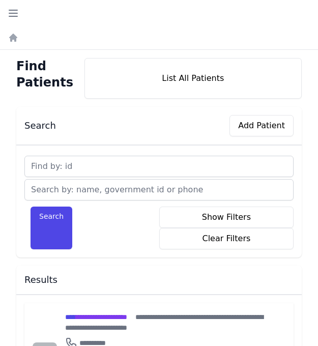
click at [114, 315] on span "**********" at bounding box center [96, 316] width 62 height 7
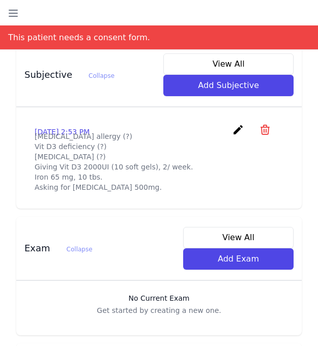
scroll to position [368, 0]
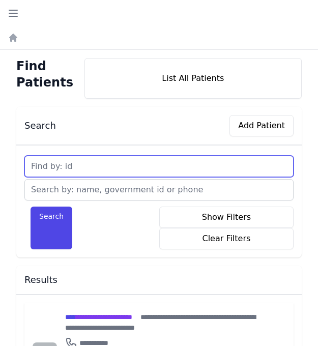
click at [83, 167] on input "text" at bounding box center [158, 166] width 269 height 21
click at [31, 206] on button "Search" at bounding box center [52, 227] width 42 height 43
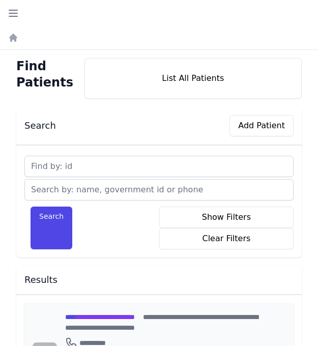
click at [92, 315] on span "**********" at bounding box center [100, 316] width 70 height 7
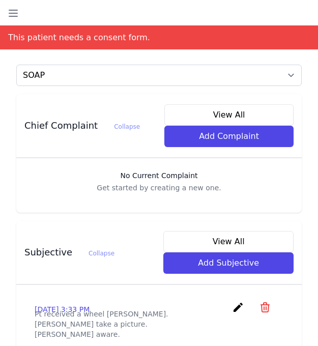
scroll to position [244, 0]
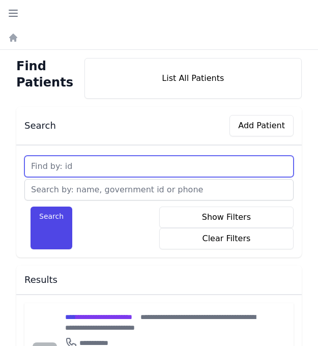
click at [83, 165] on input "text" at bounding box center [158, 166] width 269 height 21
click at [31, 206] on button "Search" at bounding box center [52, 227] width 42 height 43
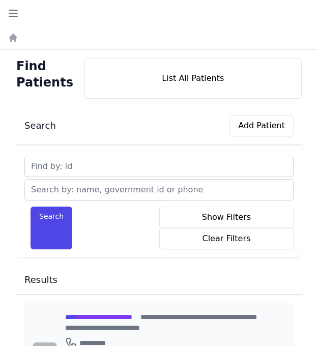
click at [85, 314] on span "**********" at bounding box center [98, 316] width 67 height 7
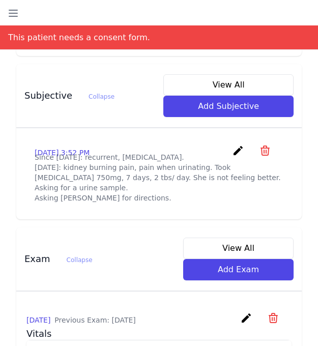
scroll to position [366, 0]
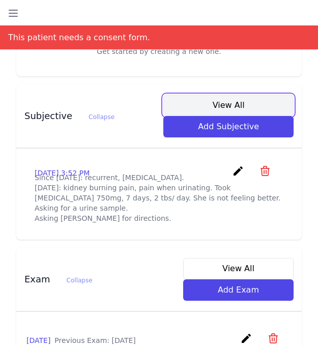
click at [220, 97] on button "View All" at bounding box center [228, 105] width 130 height 21
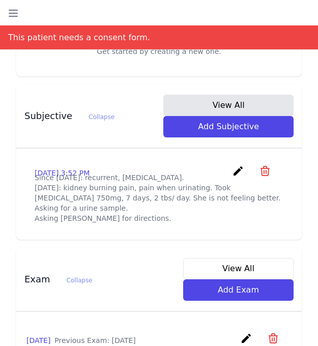
scroll to position [0, 0]
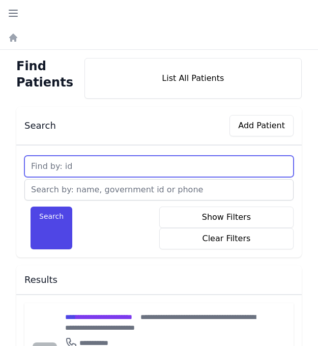
click at [96, 161] on input "text" at bounding box center [158, 166] width 269 height 21
type input "680"
click at [31, 206] on button "Search" at bounding box center [52, 227] width 42 height 43
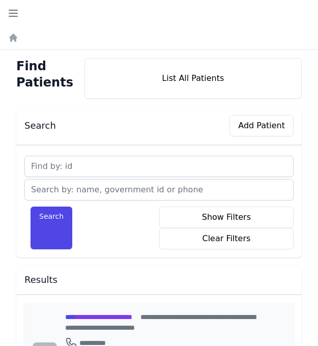
click at [132, 318] on span "**********" at bounding box center [98, 316] width 67 height 7
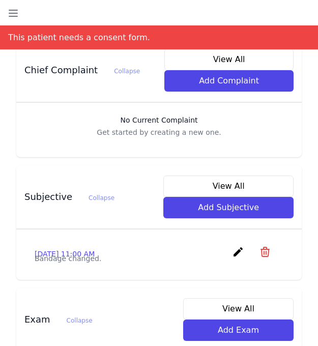
scroll to position [326, 0]
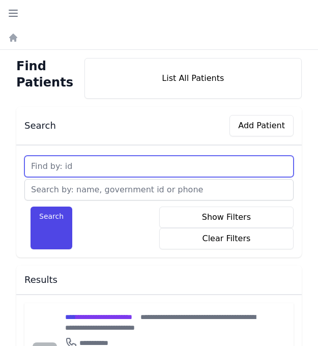
click at [80, 166] on input "text" at bounding box center [158, 166] width 269 height 21
type input "681"
click at [31, 206] on button "Search" at bounding box center [52, 227] width 42 height 43
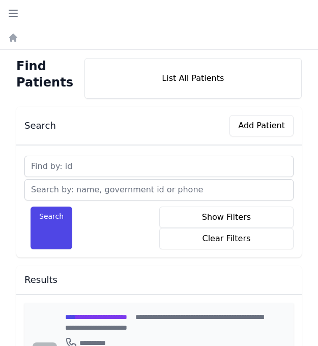
click at [94, 318] on span "**********" at bounding box center [96, 316] width 62 height 7
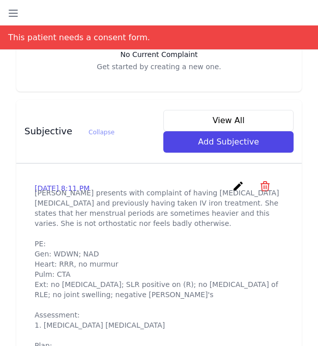
scroll to position [366, 0]
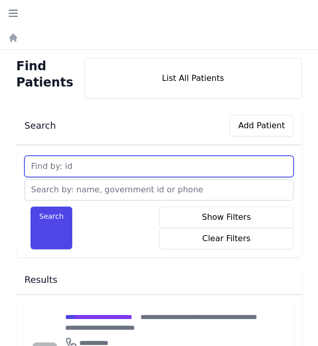
click at [100, 171] on input "text" at bounding box center [158, 166] width 269 height 21
type input "682"
click at [31, 206] on button "Search" at bounding box center [52, 227] width 42 height 43
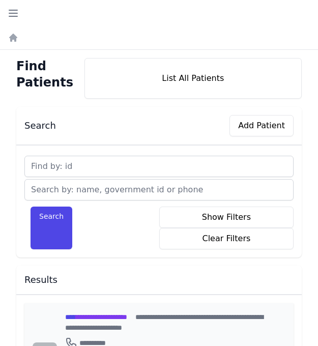
click at [108, 315] on span "**********" at bounding box center [96, 316] width 62 height 7
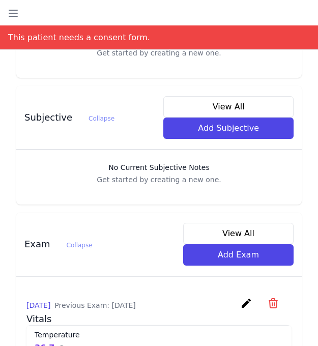
scroll to position [366, 0]
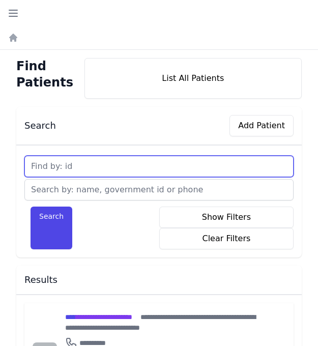
click at [80, 166] on input "text" at bounding box center [158, 166] width 269 height 21
type input "683"
click at [31, 206] on button "Search" at bounding box center [52, 227] width 42 height 43
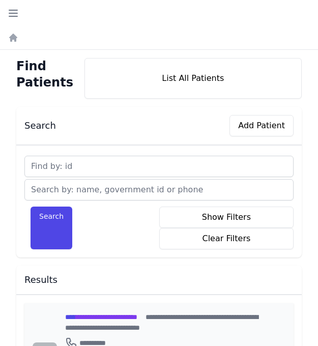
click at [117, 314] on span "**********" at bounding box center [101, 316] width 72 height 7
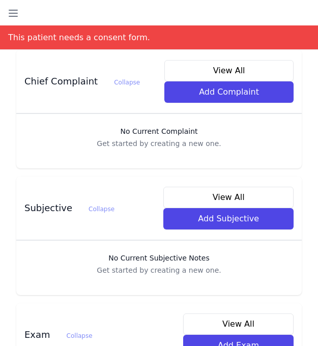
scroll to position [285, 0]
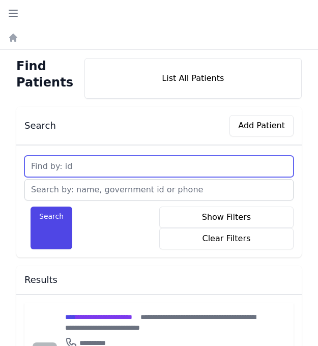
click at [88, 164] on input "text" at bounding box center [158, 166] width 269 height 21
type input "684"
click at [31, 206] on button "Search" at bounding box center [52, 227] width 42 height 43
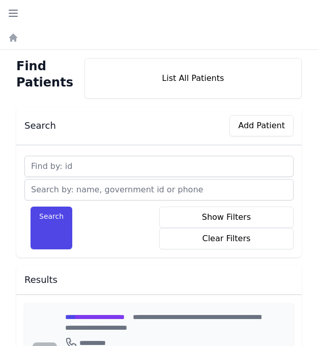
click at [93, 316] on span "**********" at bounding box center [95, 316] width 60 height 7
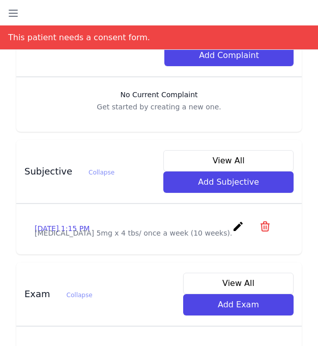
scroll to position [326, 0]
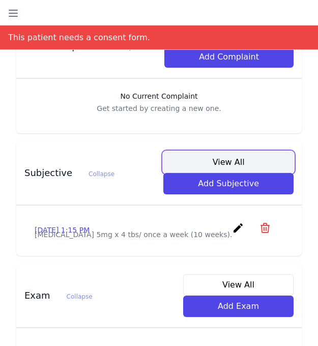
click at [234, 152] on button "View All" at bounding box center [228, 162] width 130 height 21
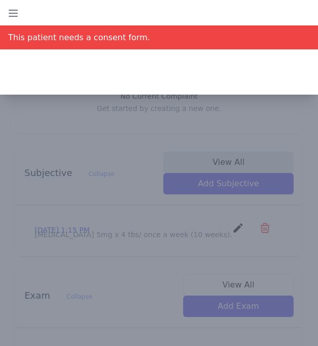
scroll to position [0, 0]
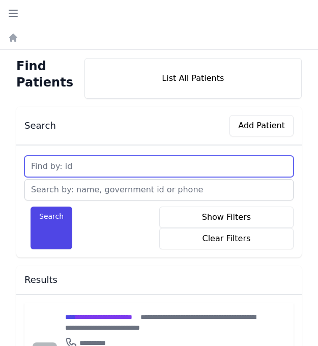
click at [76, 163] on input "text" at bounding box center [158, 166] width 269 height 21
type input "685"
click at [31, 206] on button "Search" at bounding box center [52, 227] width 42 height 43
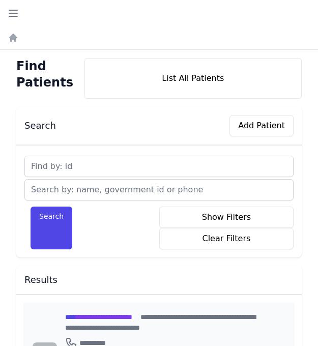
click at [92, 315] on span "**********" at bounding box center [98, 316] width 67 height 7
